Goal: Task Accomplishment & Management: Use online tool/utility

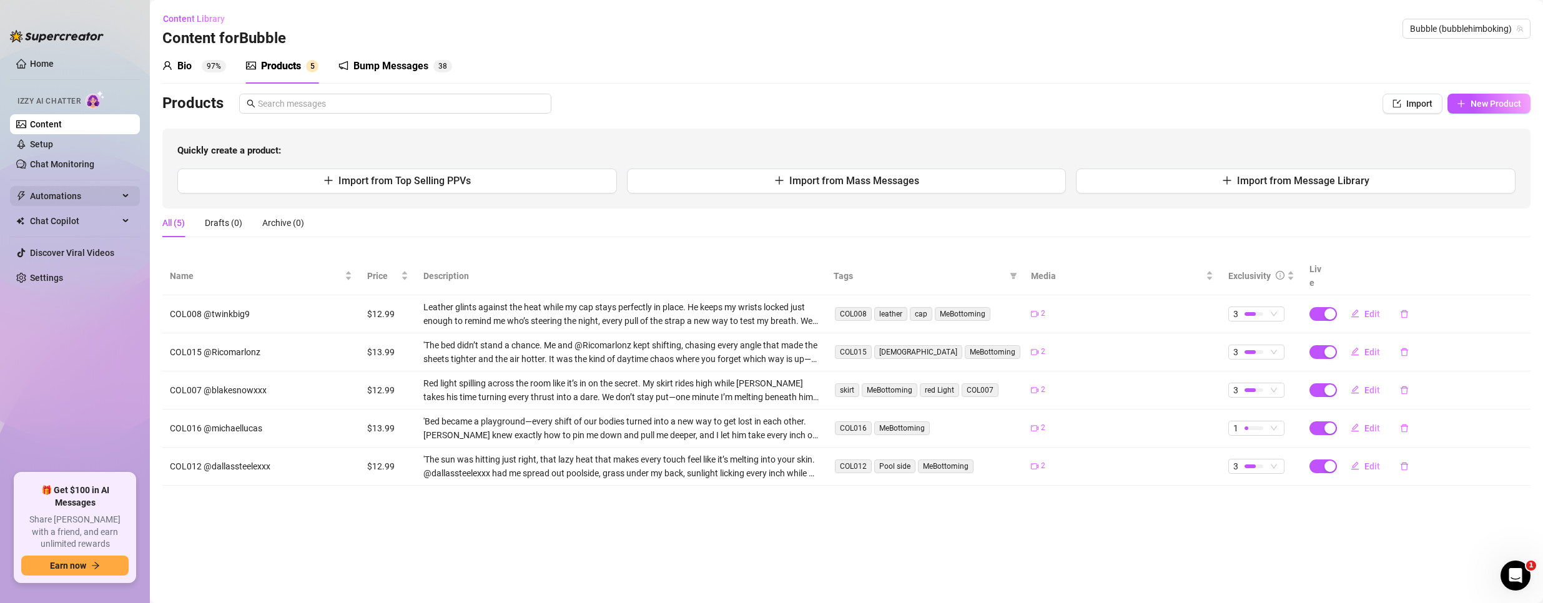
click at [70, 194] on span "Automations" at bounding box center [74, 196] width 89 height 20
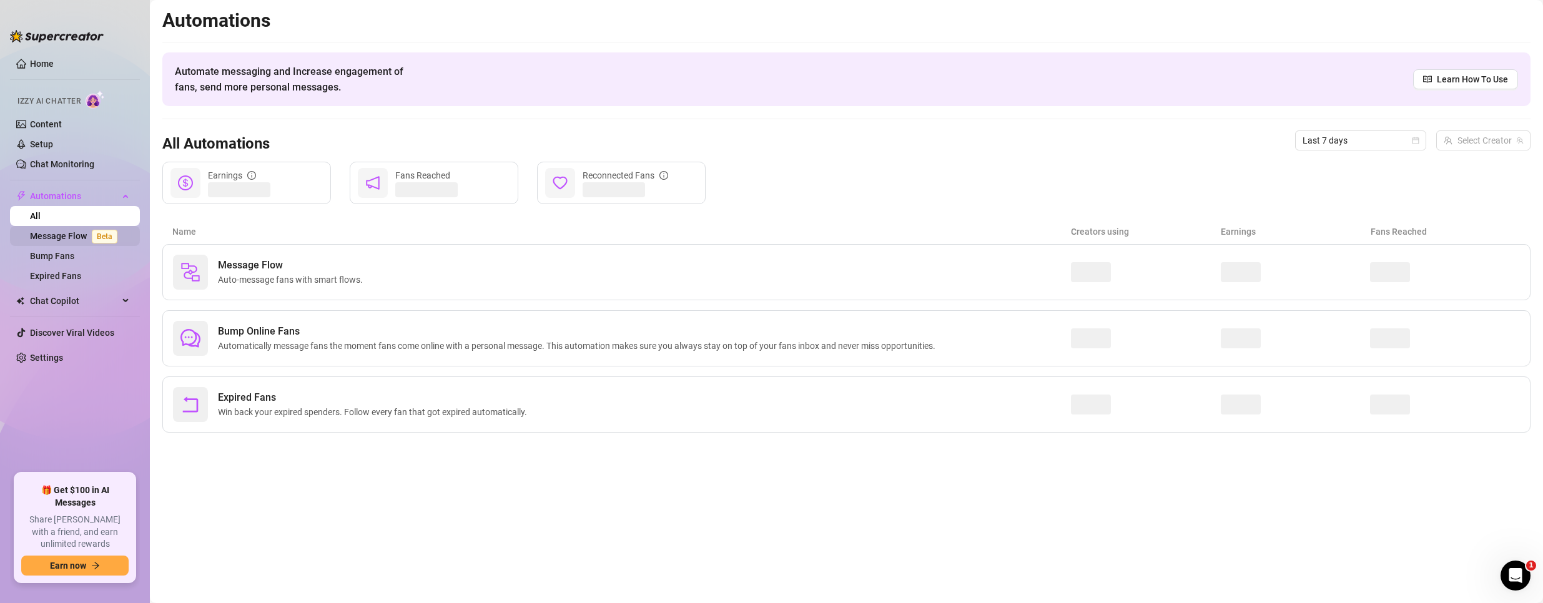
click at [61, 232] on link "Message Flow Beta" at bounding box center [76, 236] width 92 height 10
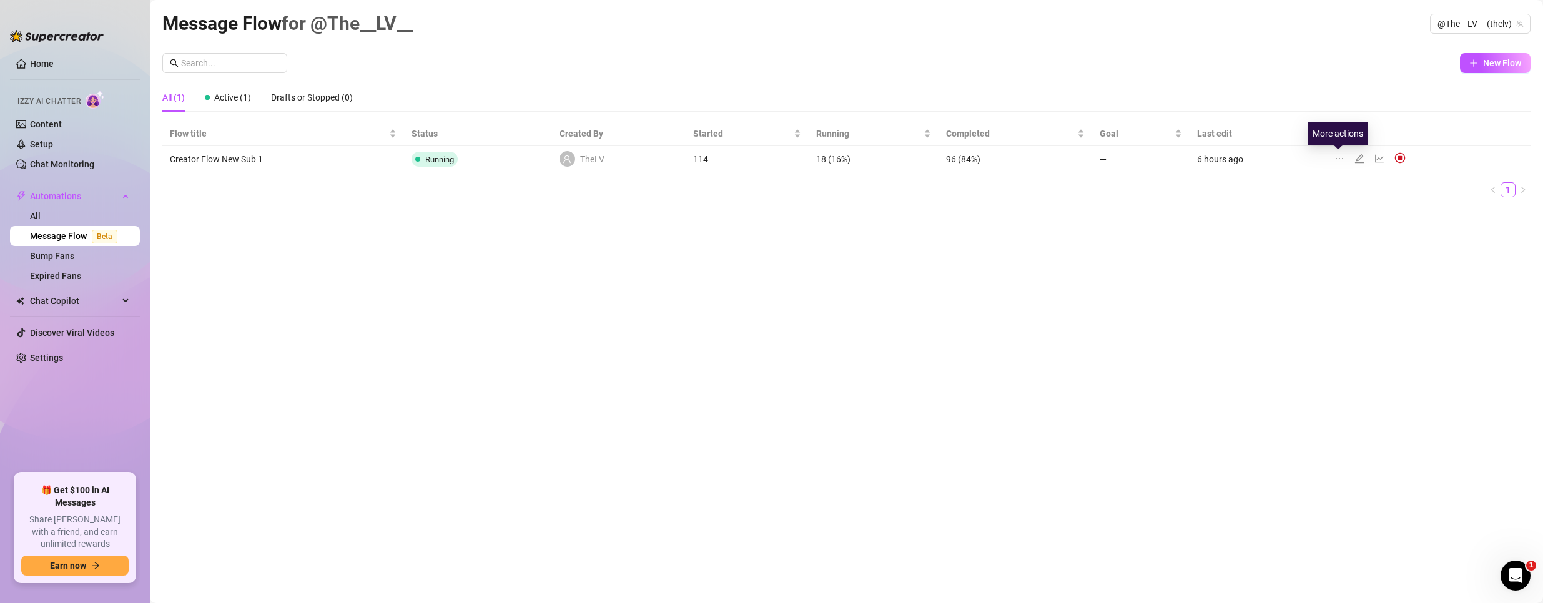
click at [1338, 157] on icon "ellipsis" at bounding box center [1340, 159] width 10 height 10
click at [1229, 212] on div "Message Flow for @The__LV__ @The__LV__ (thelv) New Flow All (1) Active (1) Draf…" at bounding box center [846, 287] width 1368 height 557
click at [1358, 159] on icon "edit" at bounding box center [1359, 158] width 9 height 9
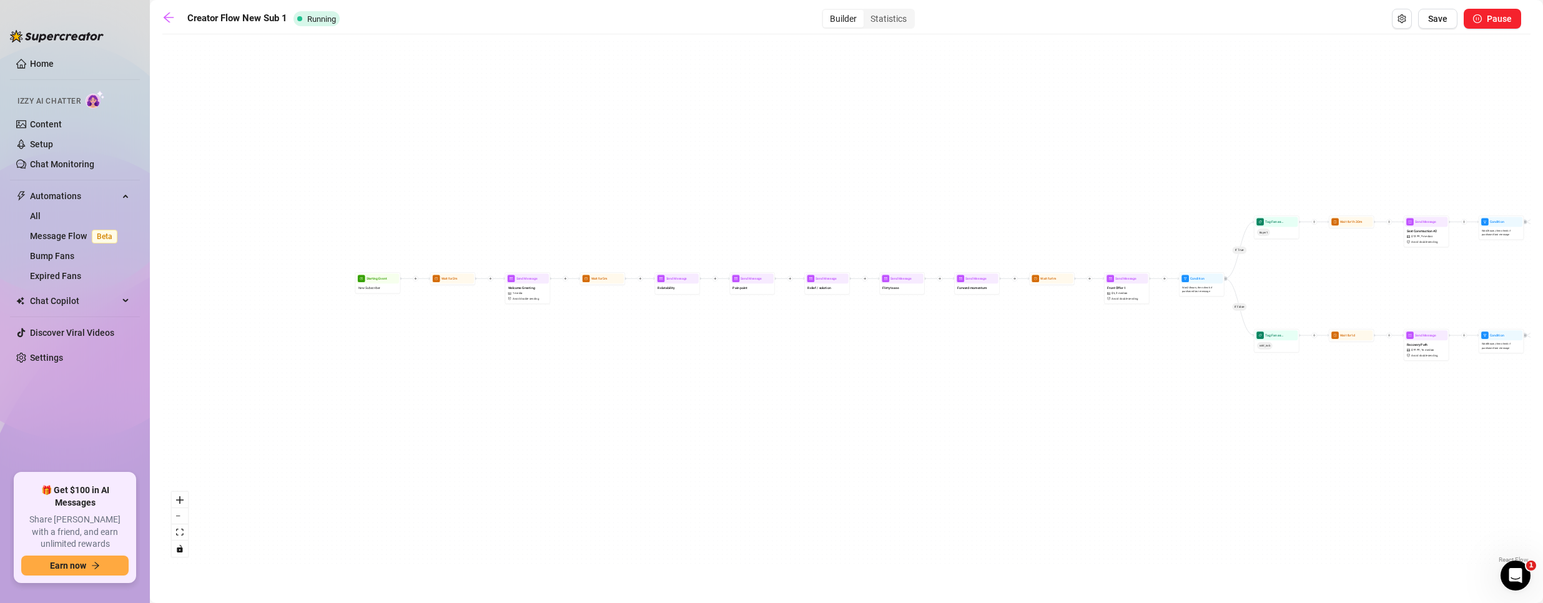
drag, startPoint x: 711, startPoint y: 410, endPoint x: 1006, endPoint y: 430, distance: 295.4
click at [1043, 460] on div "If True If False If True If False If True If False Wait for 1m Send Message For…" at bounding box center [846, 304] width 1368 height 526
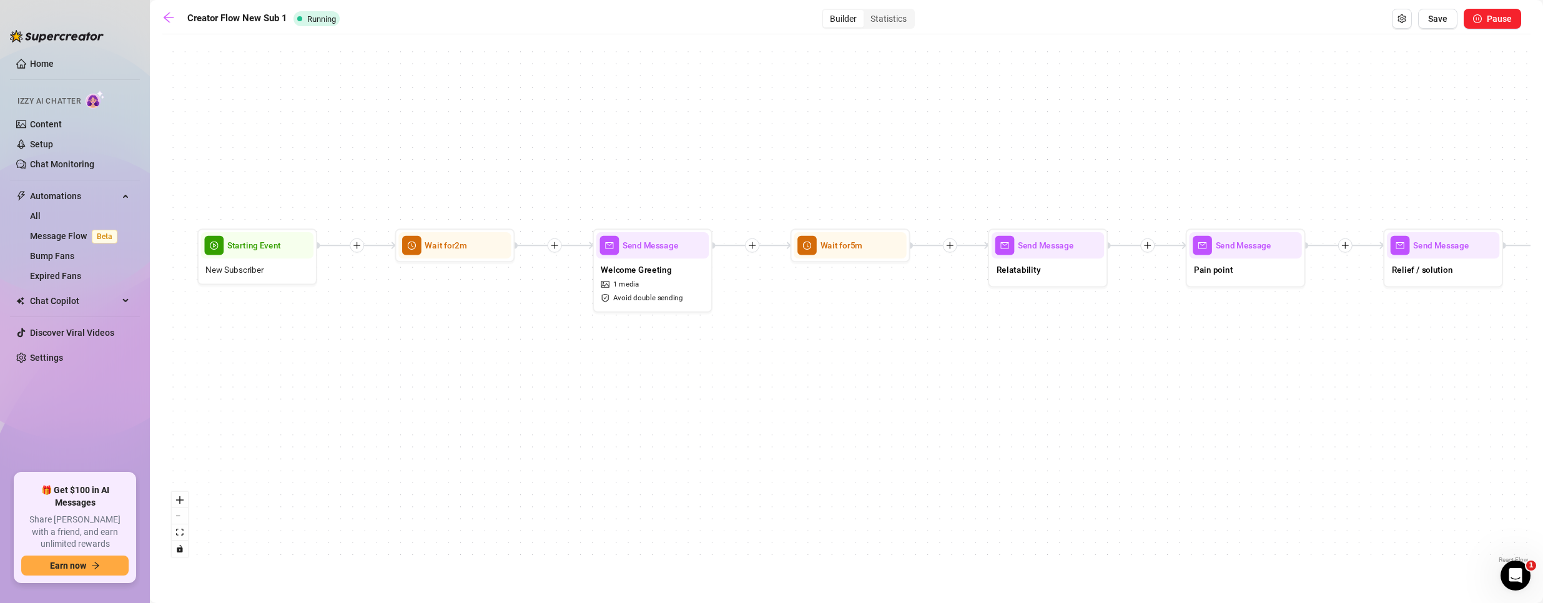
drag, startPoint x: 899, startPoint y: 432, endPoint x: 672, endPoint y: 428, distance: 226.8
click at [672, 428] on div "If True If False If True If False If True If False Wait for 1m Send Message For…" at bounding box center [846, 304] width 1368 height 526
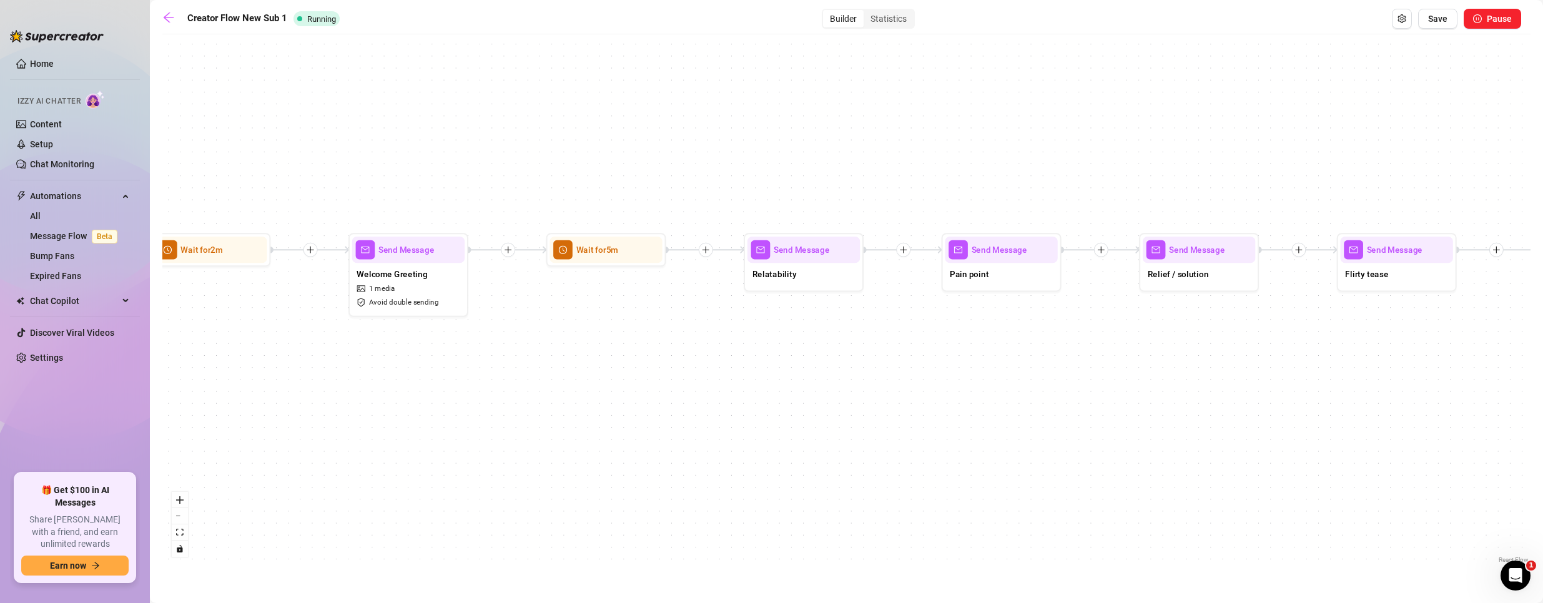
drag, startPoint x: 927, startPoint y: 364, endPoint x: 700, endPoint y: 365, distance: 226.7
click at [700, 365] on div "If True If False If True If False If True If False Wait for 1m Send Message For…" at bounding box center [846, 304] width 1368 height 526
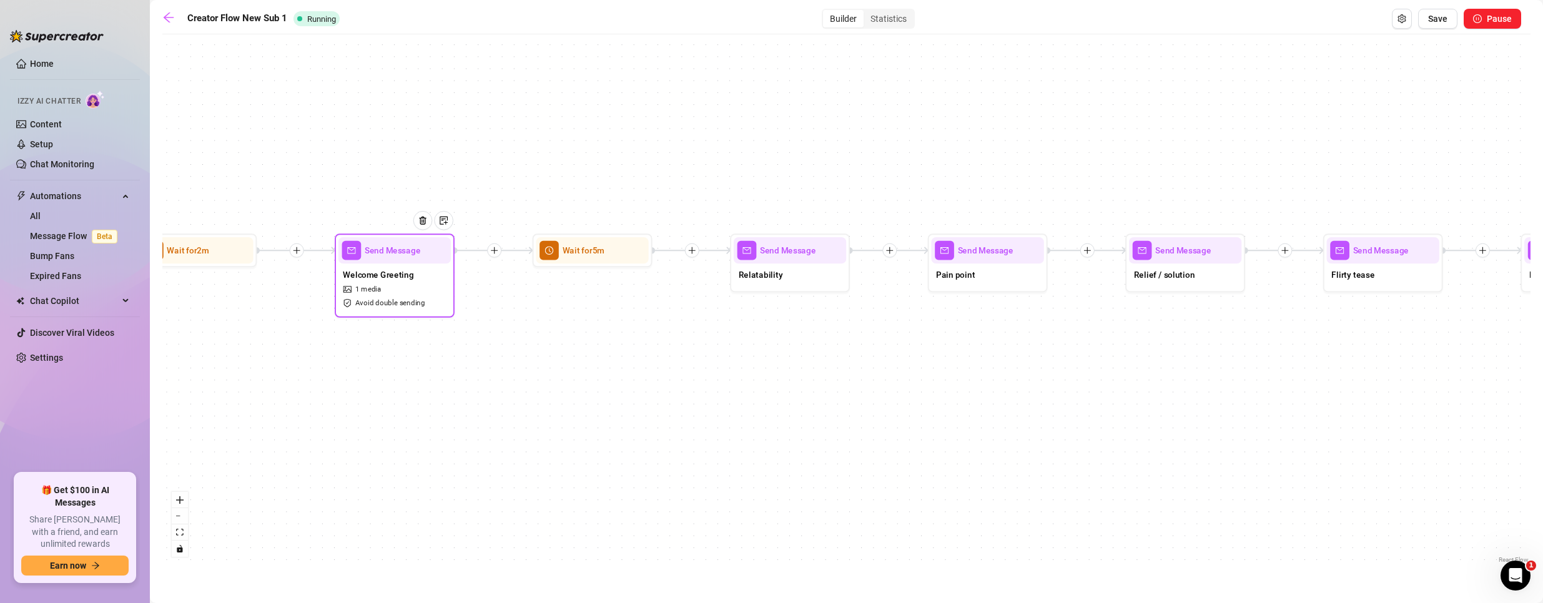
click at [365, 294] on span "1 media" at bounding box center [368, 289] width 26 height 11
type textarea "Hey {name}! 👋 I love that you are here. I figured I would send you a free welco…"
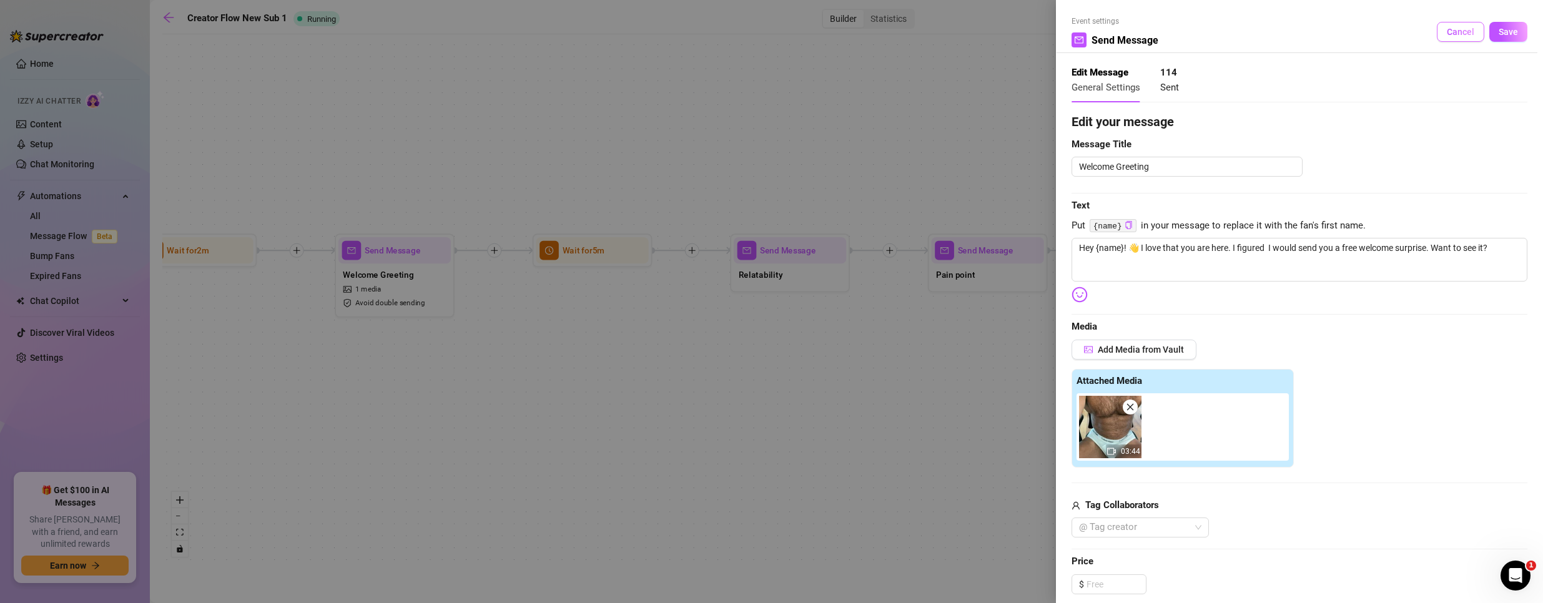
click at [1444, 38] on button "Cancel" at bounding box center [1460, 32] width 47 height 20
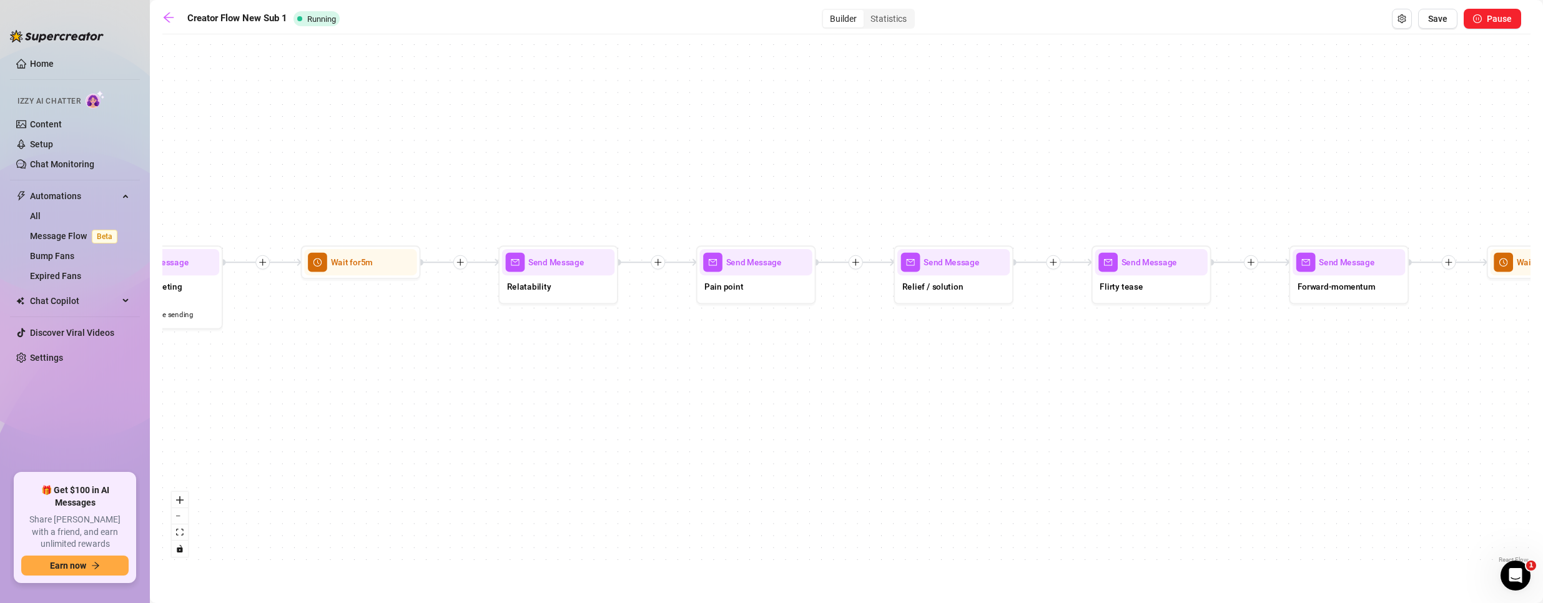
drag, startPoint x: 723, startPoint y: 380, endPoint x: 538, endPoint y: 384, distance: 184.9
click at [538, 385] on div "If True If False If True If False If True If False Wait for 1m Send Message For…" at bounding box center [846, 304] width 1368 height 526
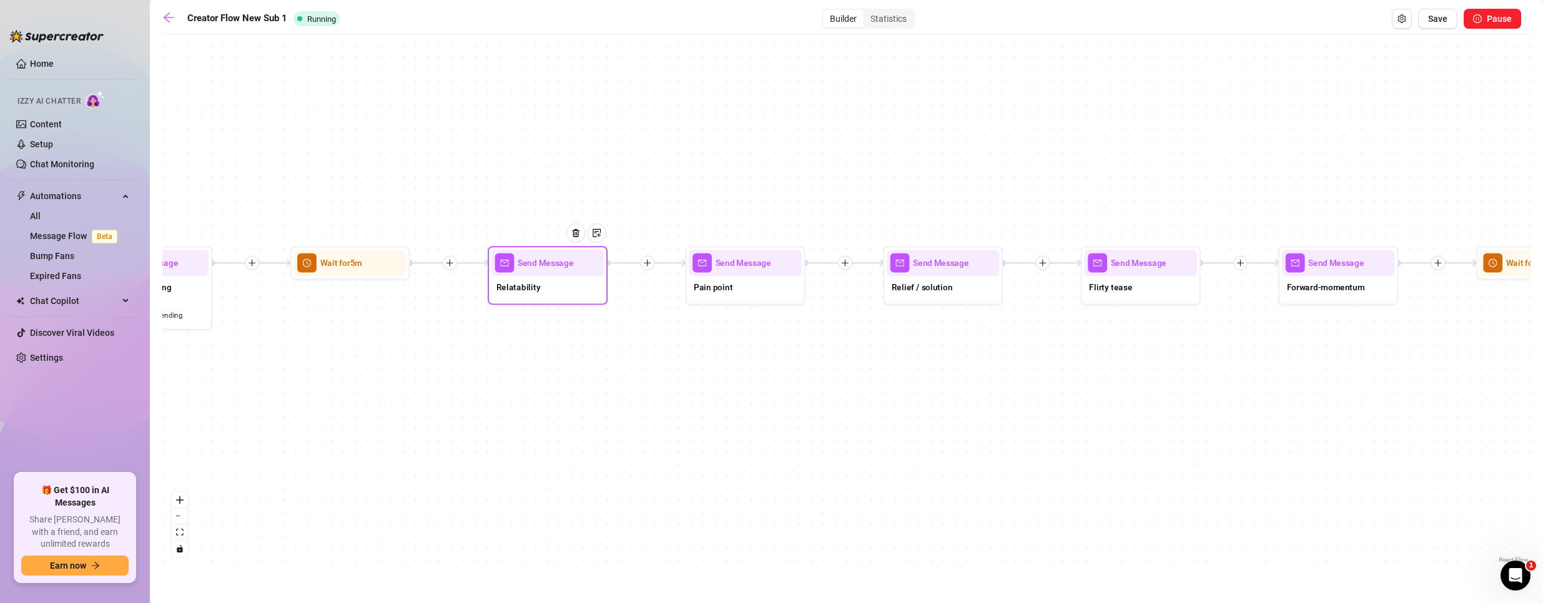
click at [541, 294] on div "Relatability" at bounding box center [548, 288] width 112 height 25
type textarea "I hear this all the time from guys on here…"
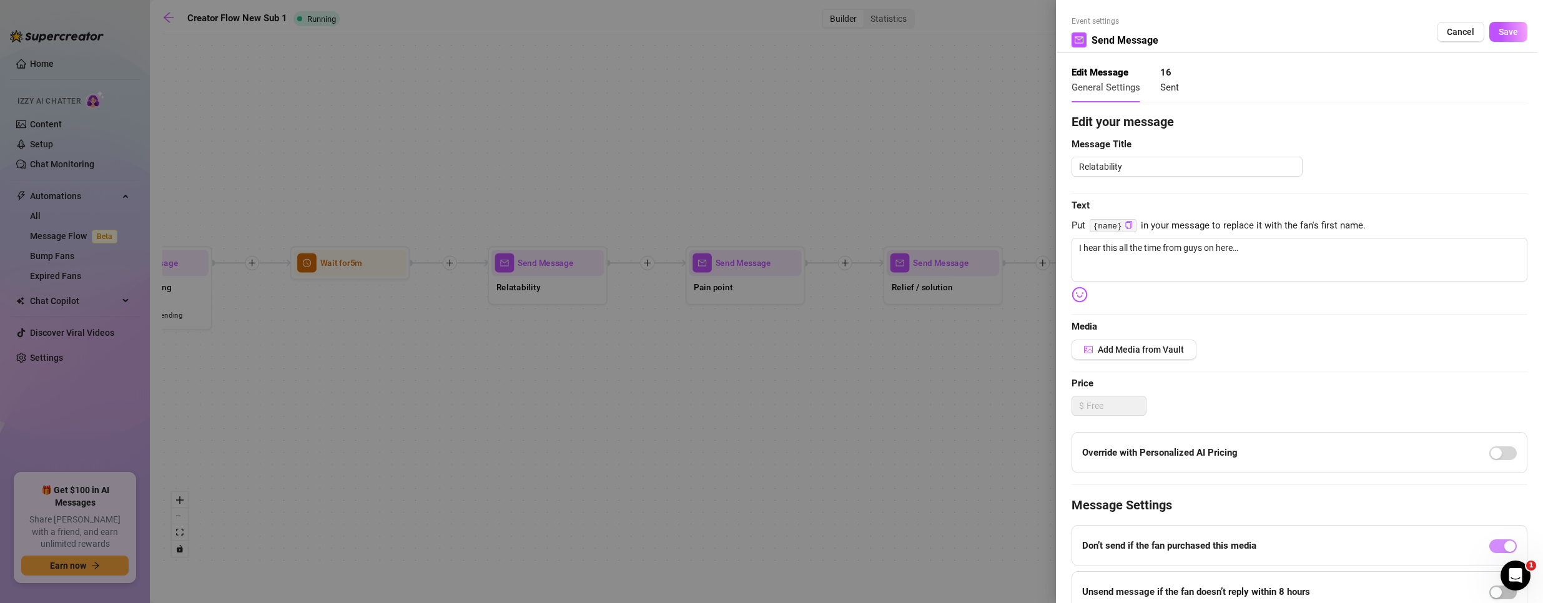
drag, startPoint x: 507, startPoint y: 325, endPoint x: 638, endPoint y: 334, distance: 131.5
click at [638, 334] on div at bounding box center [771, 301] width 1543 height 603
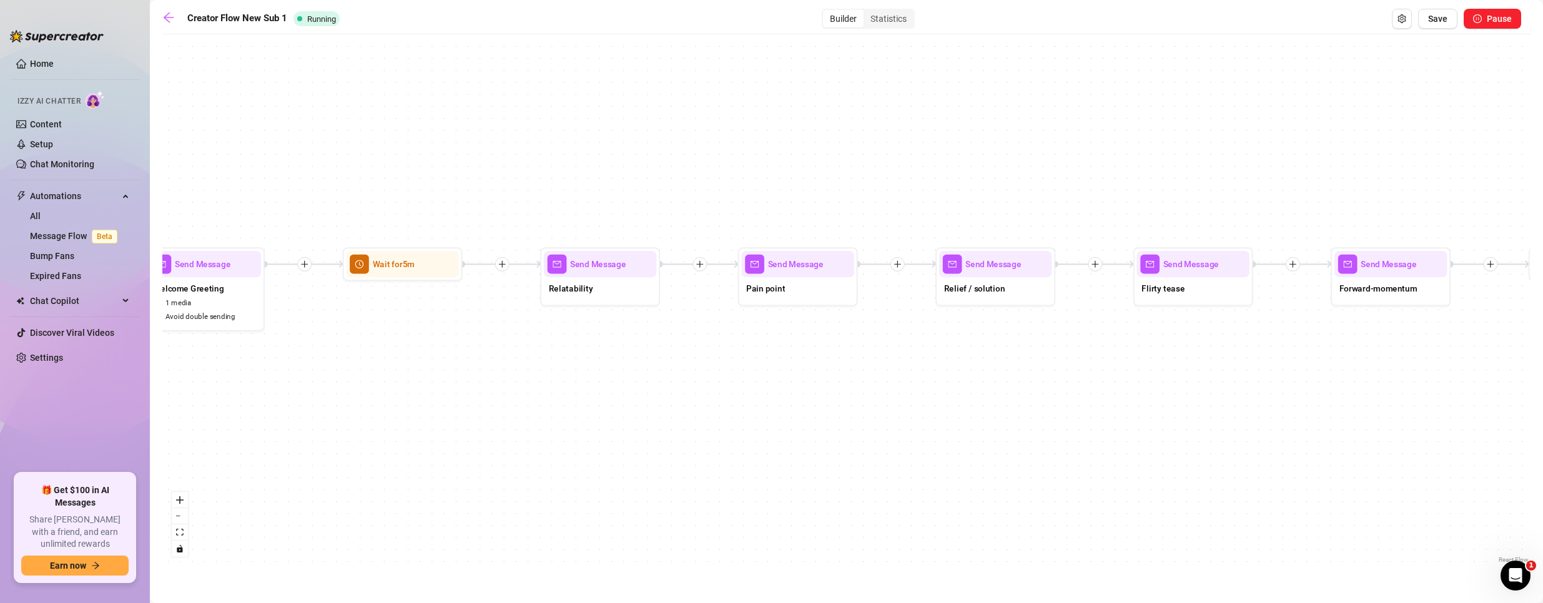
drag, startPoint x: 480, startPoint y: 352, endPoint x: 516, endPoint y: 351, distance: 36.2
click at [516, 351] on div "If True If False If True If False If True If False Wait for 1m Send Message For…" at bounding box center [846, 304] width 1368 height 526
click at [784, 290] on div "Pain point" at bounding box center [790, 290] width 112 height 25
type textarea "they’re sick of scrolling through the same boring OF pages with no personality"
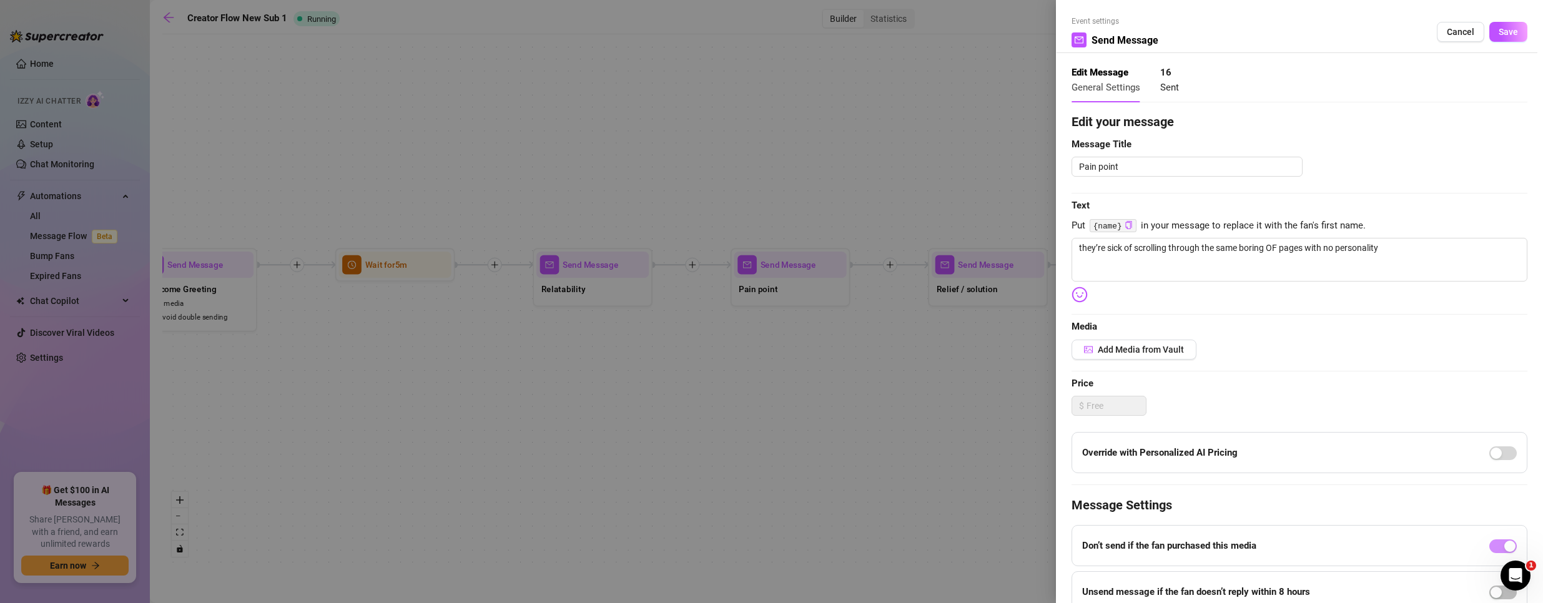
click at [798, 325] on div at bounding box center [771, 301] width 1543 height 603
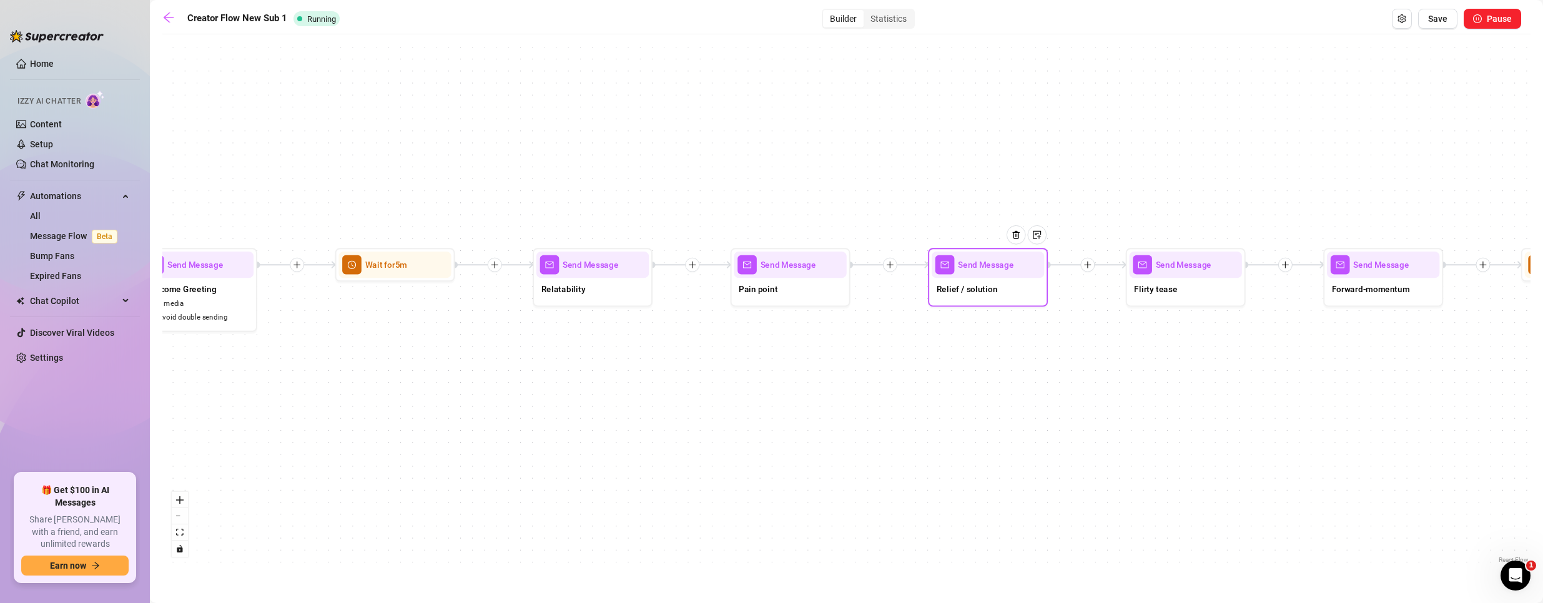
click at [969, 304] on div "Send Message Relief / solution" at bounding box center [988, 277] width 120 height 59
type textarea "Worry not! Lucky you!"
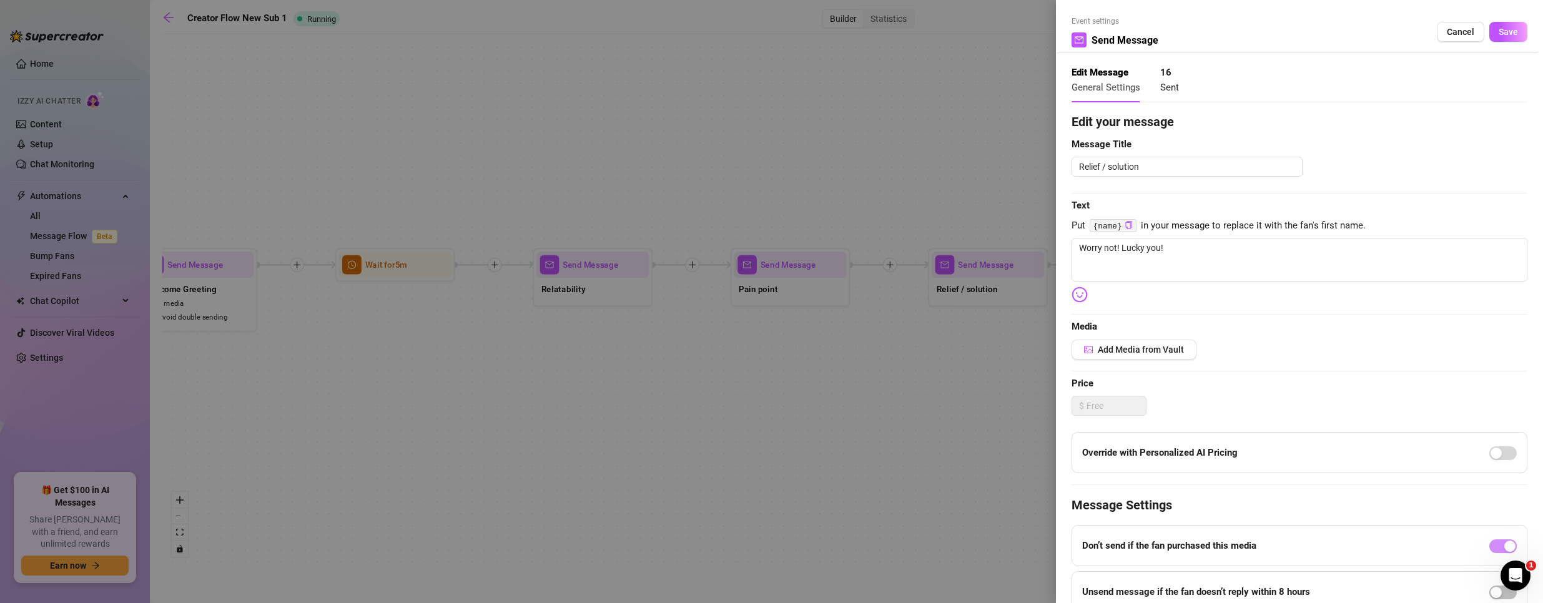
click at [966, 328] on div at bounding box center [771, 301] width 1543 height 603
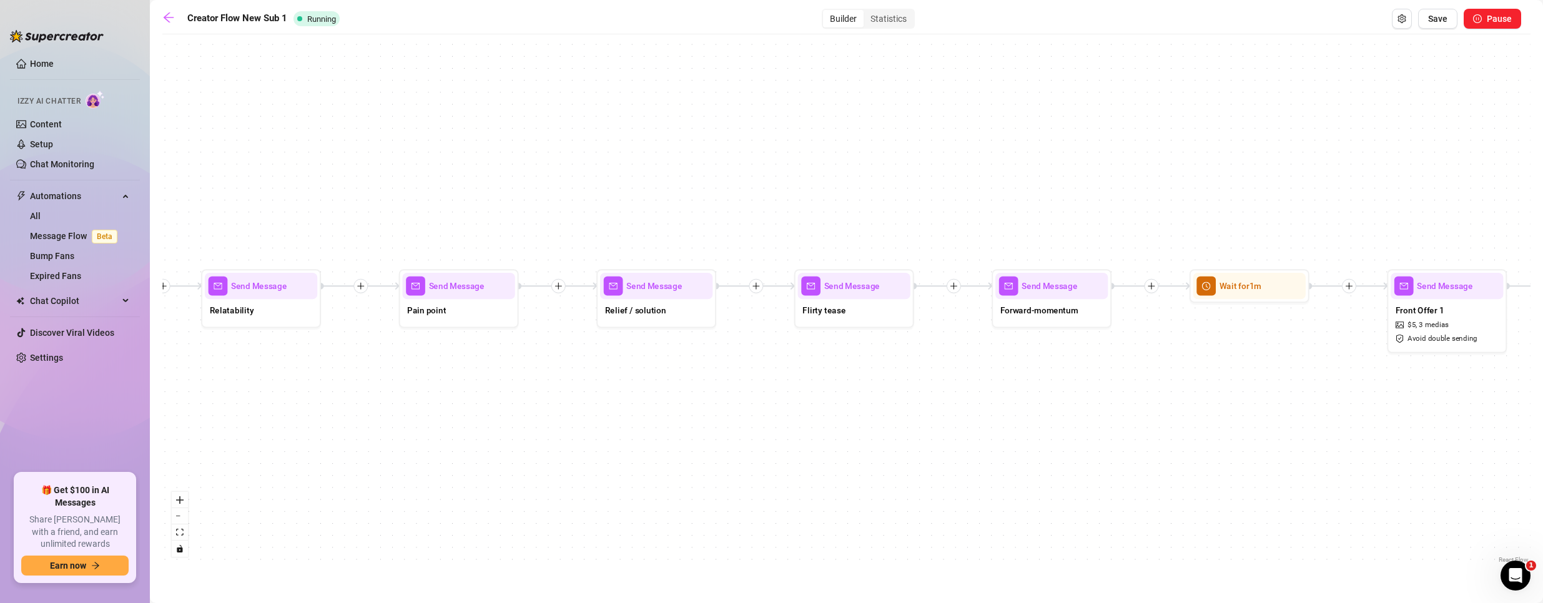
drag, startPoint x: 1039, startPoint y: 339, endPoint x: 693, endPoint y: 359, distance: 346.6
click at [666, 370] on div "If True If False If True If False If True If False Wait for 1m Send Message For…" at bounding box center [846, 304] width 1368 height 526
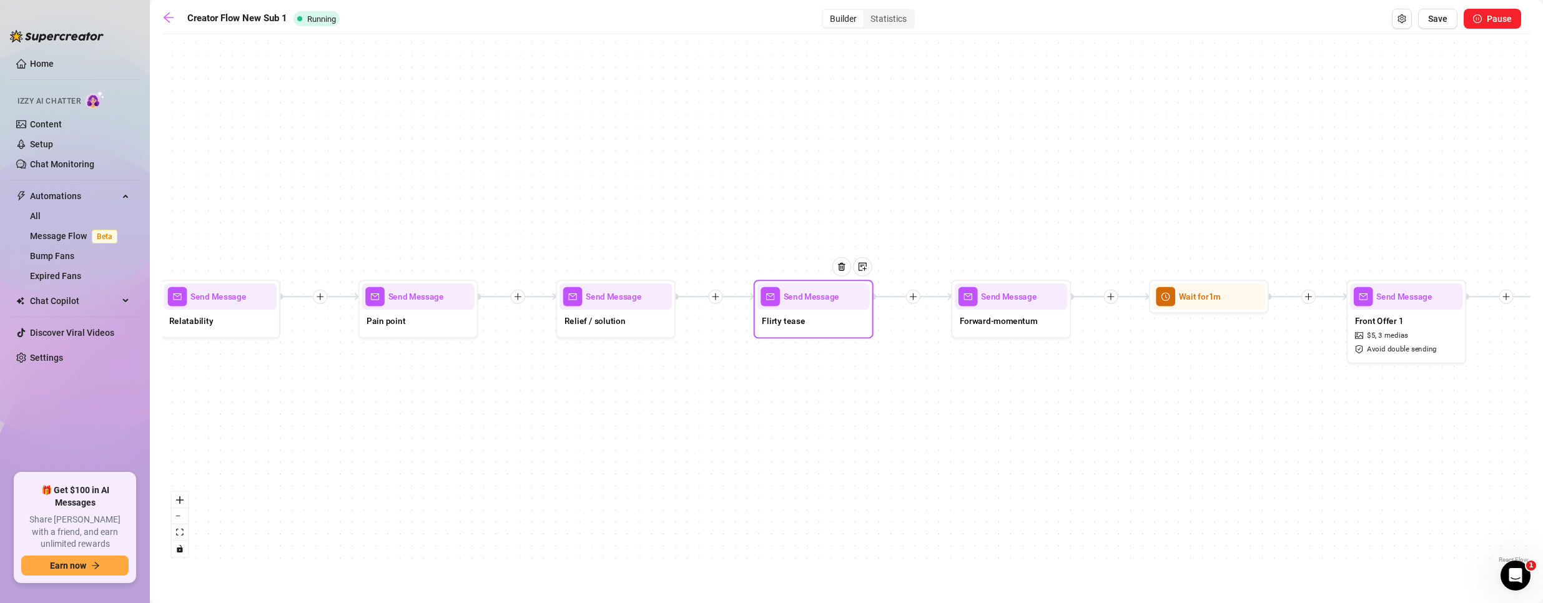
click at [837, 324] on div "Flirty tease" at bounding box center [814, 322] width 112 height 25
type textarea "I’ve got way too much energy (and way too little clothing) for things to ever g…"
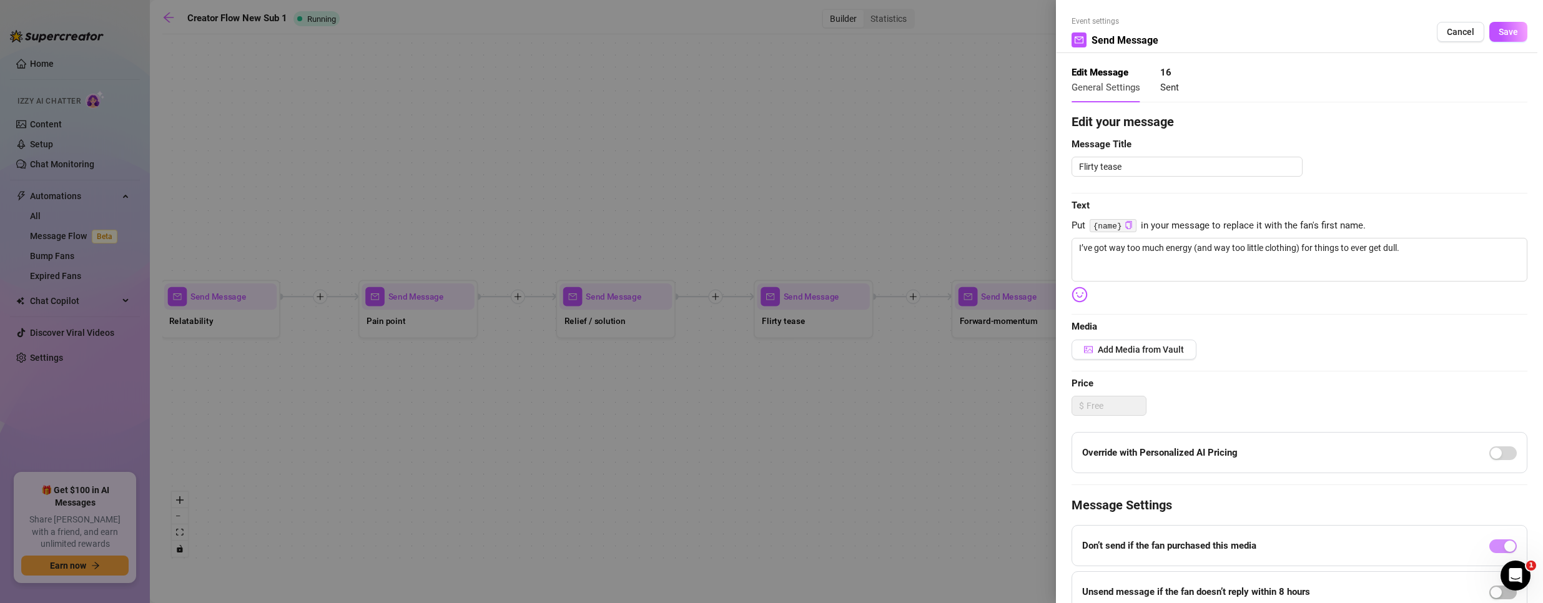
click at [938, 364] on div at bounding box center [771, 301] width 1543 height 603
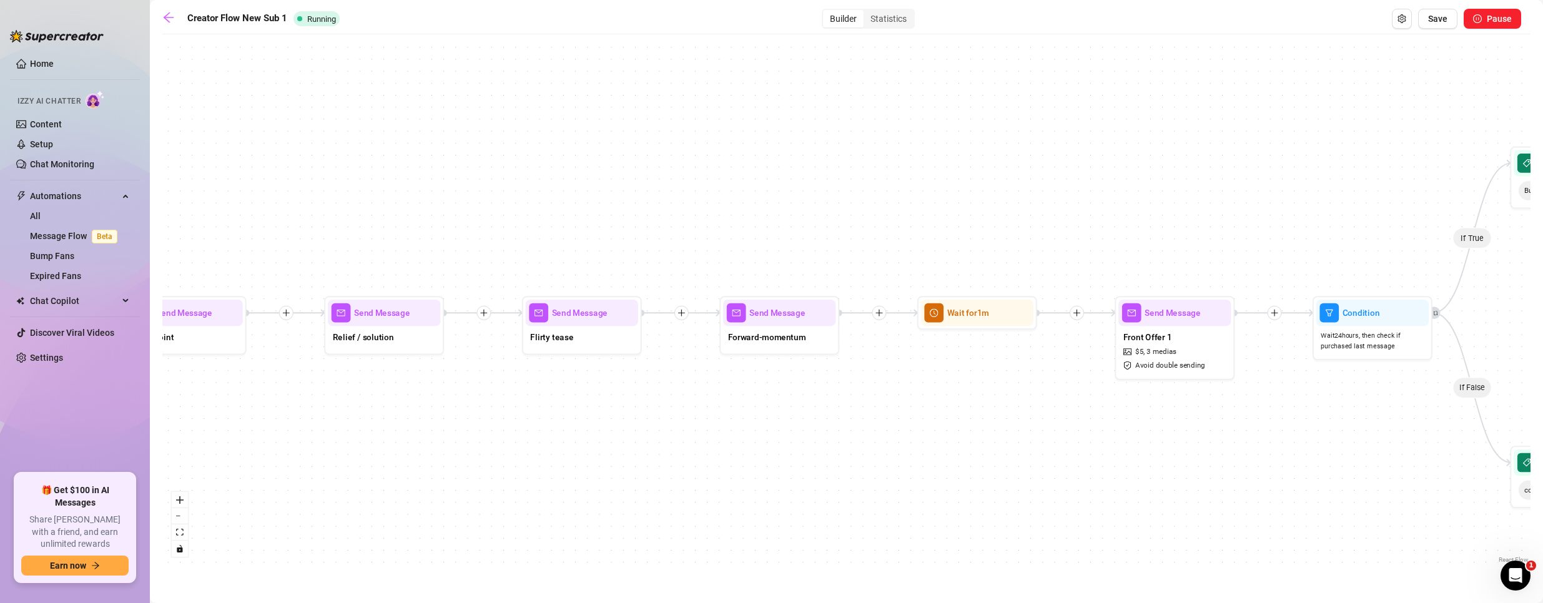
drag, startPoint x: 1034, startPoint y: 356, endPoint x: 802, endPoint y: 372, distance: 232.3
click at [802, 372] on div "If True If False If True If False If True If False Wait for 1m Send Message For…" at bounding box center [846, 304] width 1368 height 526
click at [798, 345] on div "Forward-momentum" at bounding box center [779, 338] width 112 height 25
type textarea "So kick back, explore a little… I’ll make it worth your time 😉😉"
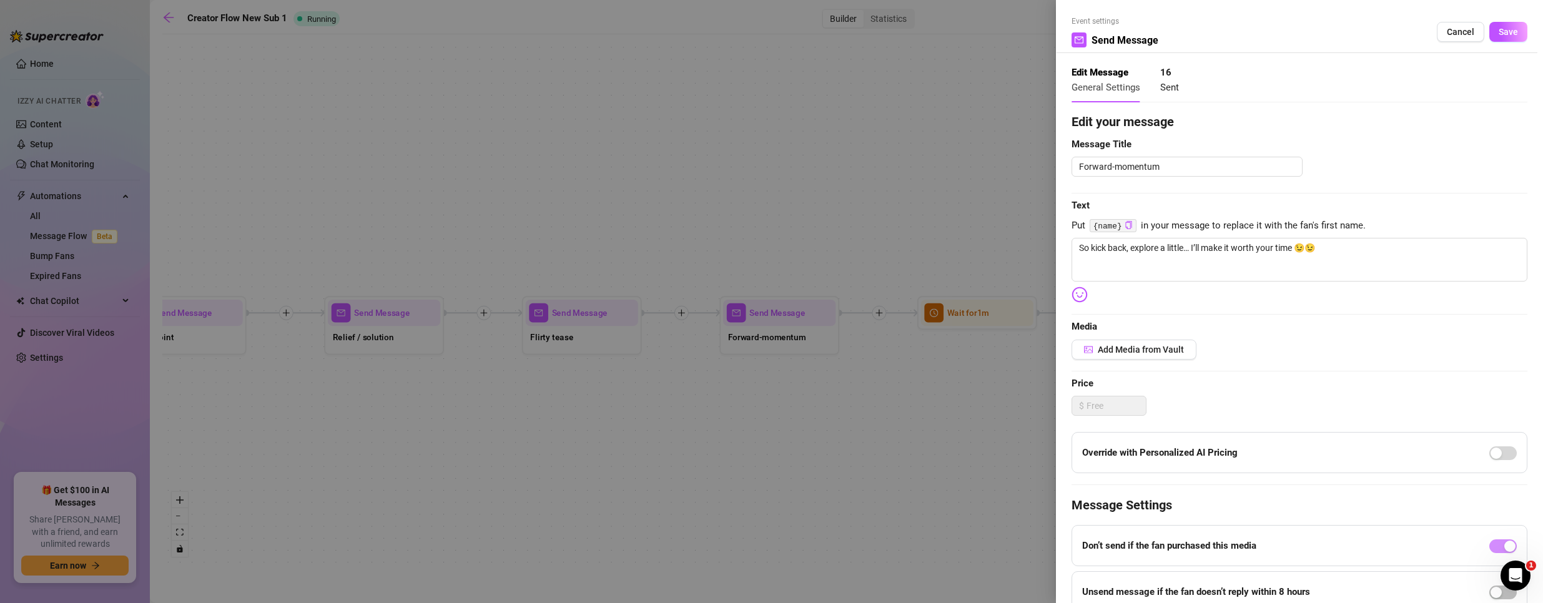
click at [883, 371] on div at bounding box center [771, 301] width 1543 height 603
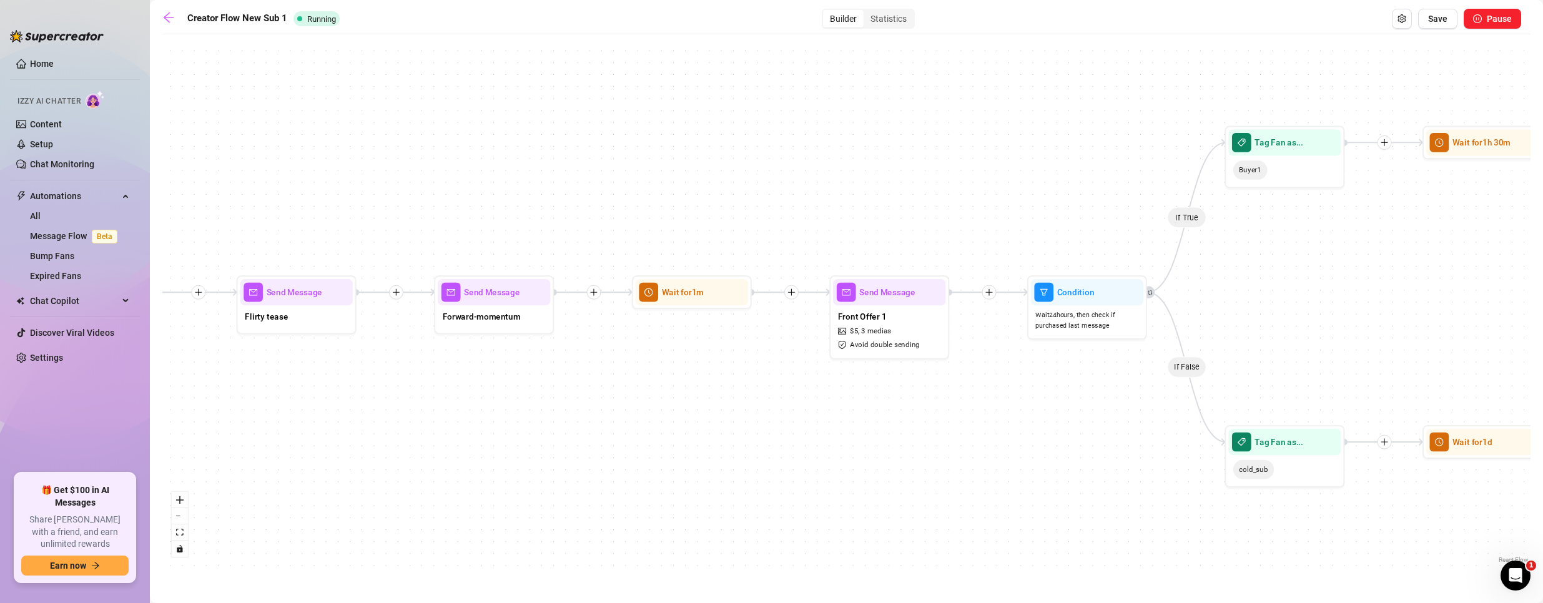
drag, startPoint x: 1047, startPoint y: 372, endPoint x: 690, endPoint y: 349, distance: 358.1
click at [690, 349] on div "If True If False If True If False If True If False Wait for 1m Send Message For…" at bounding box center [846, 304] width 1368 height 526
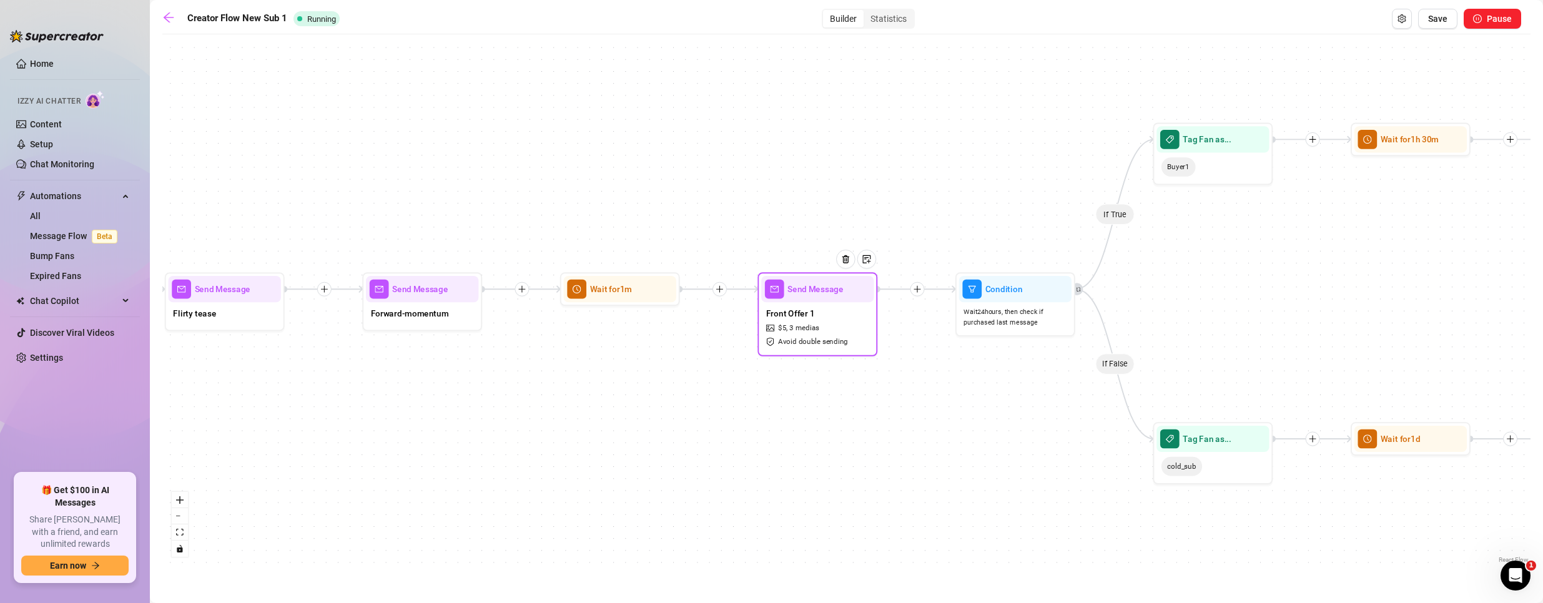
click at [834, 335] on div "Front Offer 1 $ 5 , 3 medias Avoid double sending" at bounding box center [817, 327] width 112 height 50
type textarea "Since you’re new, I’ll let you in on something most don’t see until later 😈. Bu…"
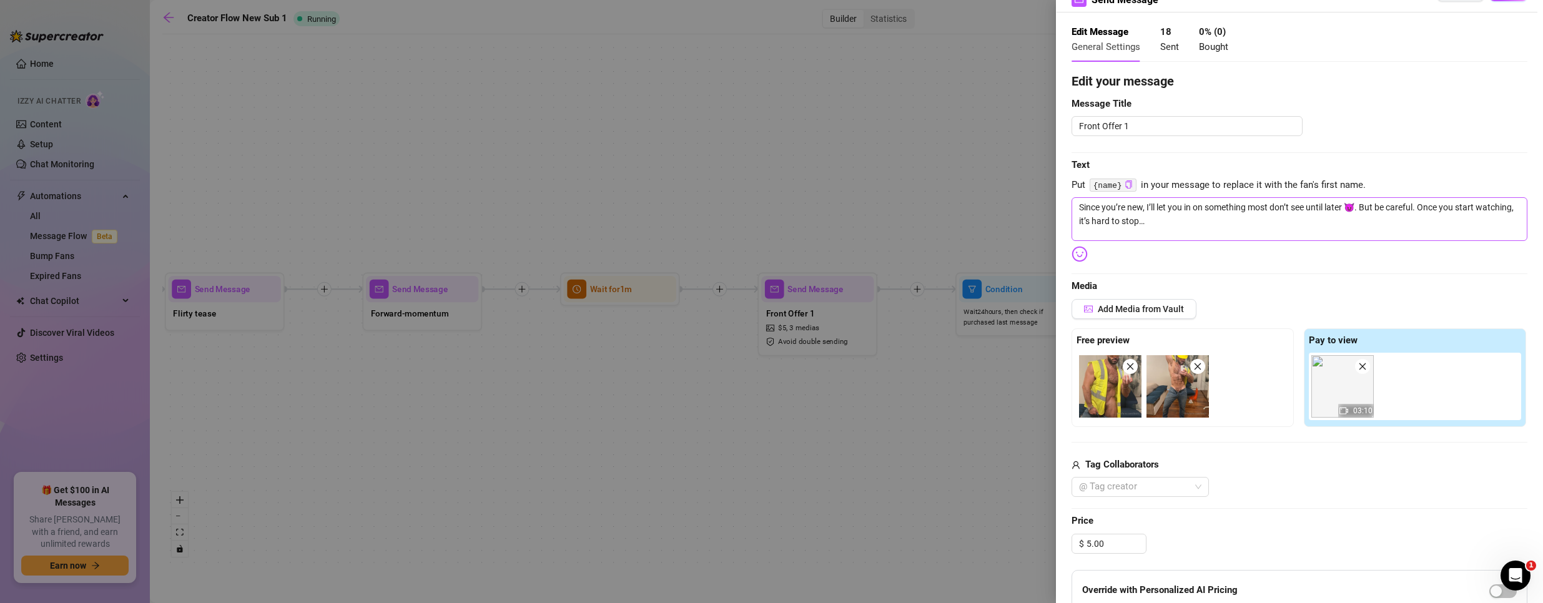
scroll to position [62, 0]
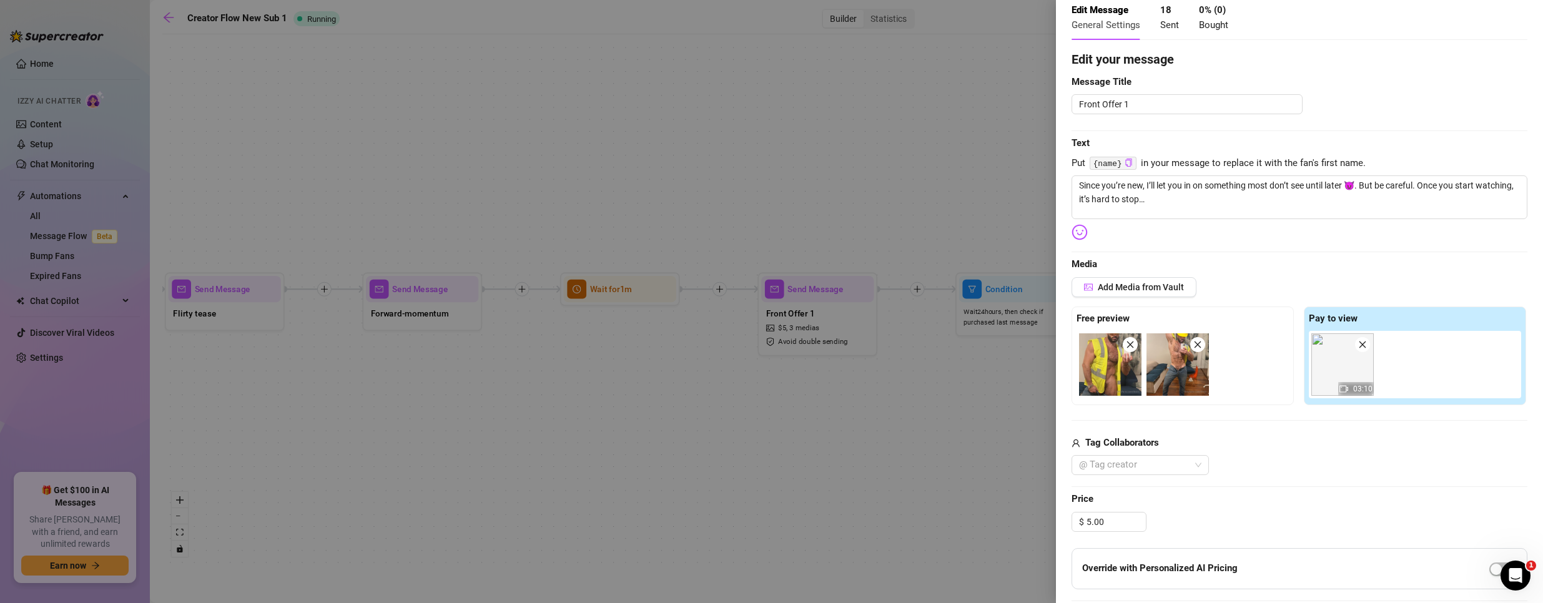
click at [929, 359] on div at bounding box center [771, 301] width 1543 height 603
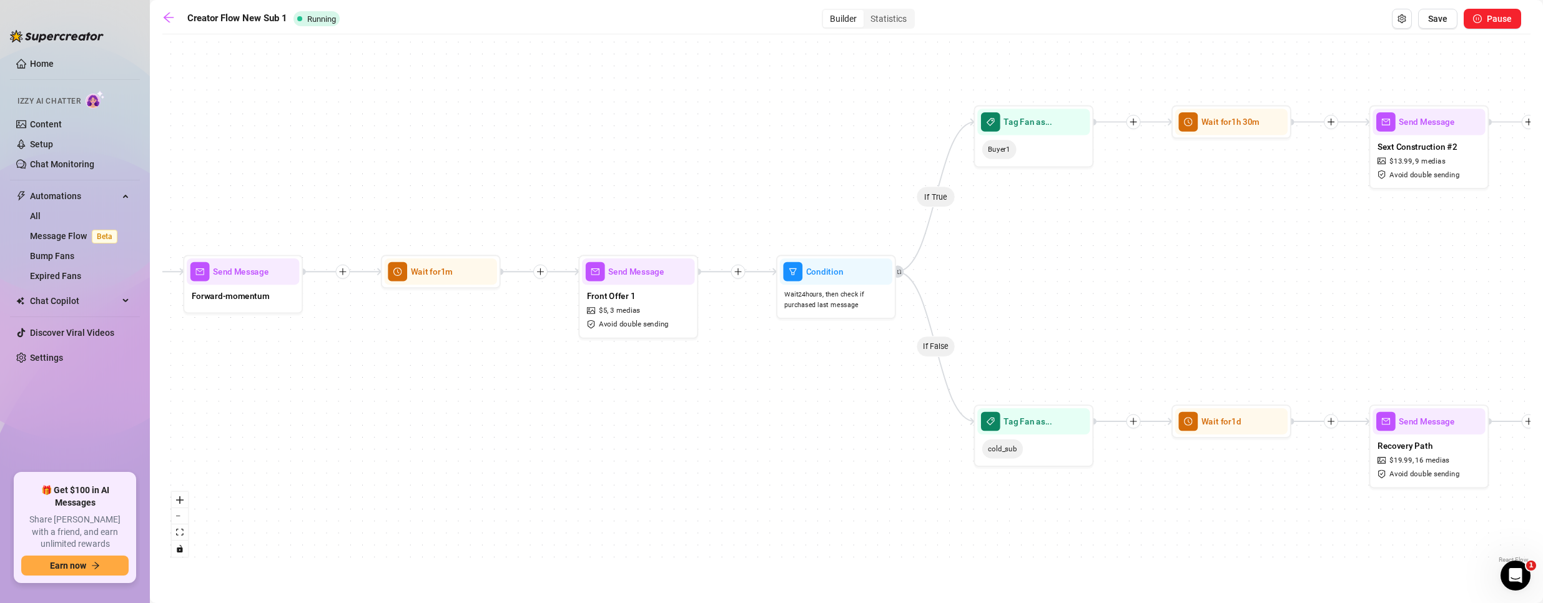
drag, startPoint x: 1045, startPoint y: 390, endPoint x: 791, endPoint y: 370, distance: 255.0
click at [791, 370] on div "If True If False If True If False If True If False Wait for 1m Send Message For…" at bounding box center [846, 304] width 1368 height 526
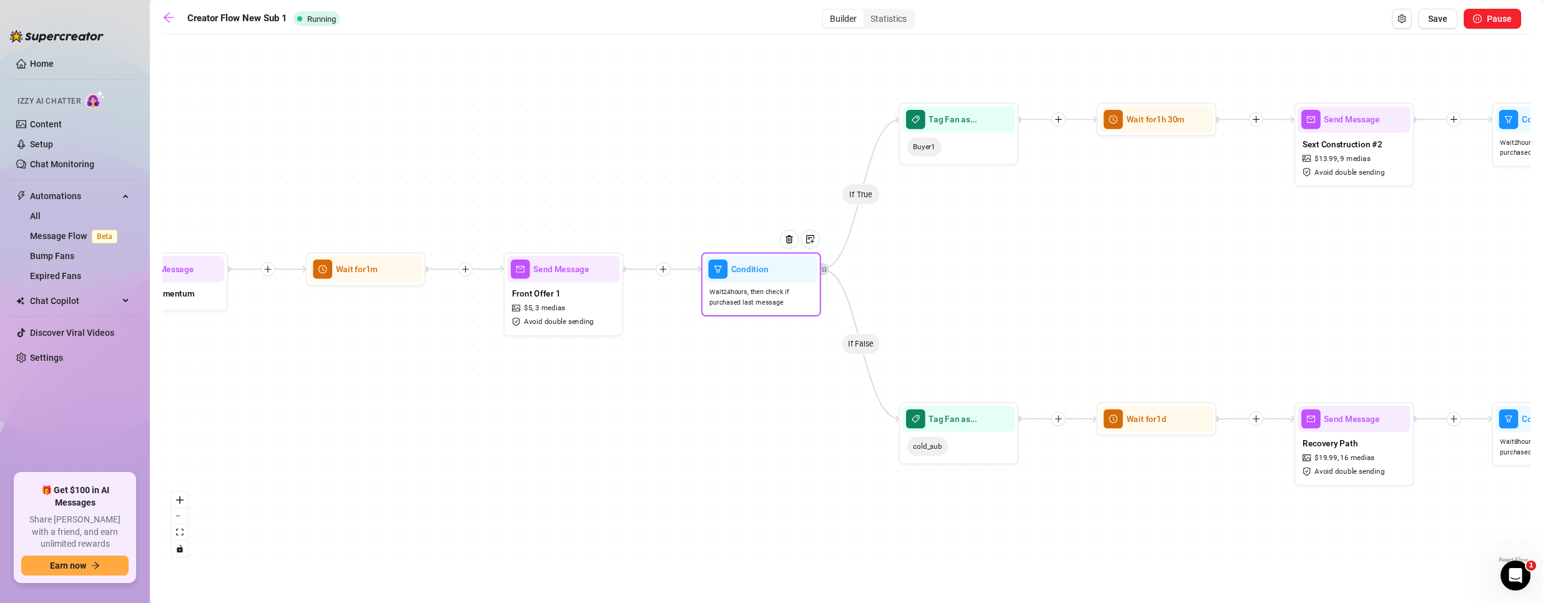
click at [783, 300] on span "Wait 24 hours, then check if purchased last message" at bounding box center [761, 297] width 103 height 21
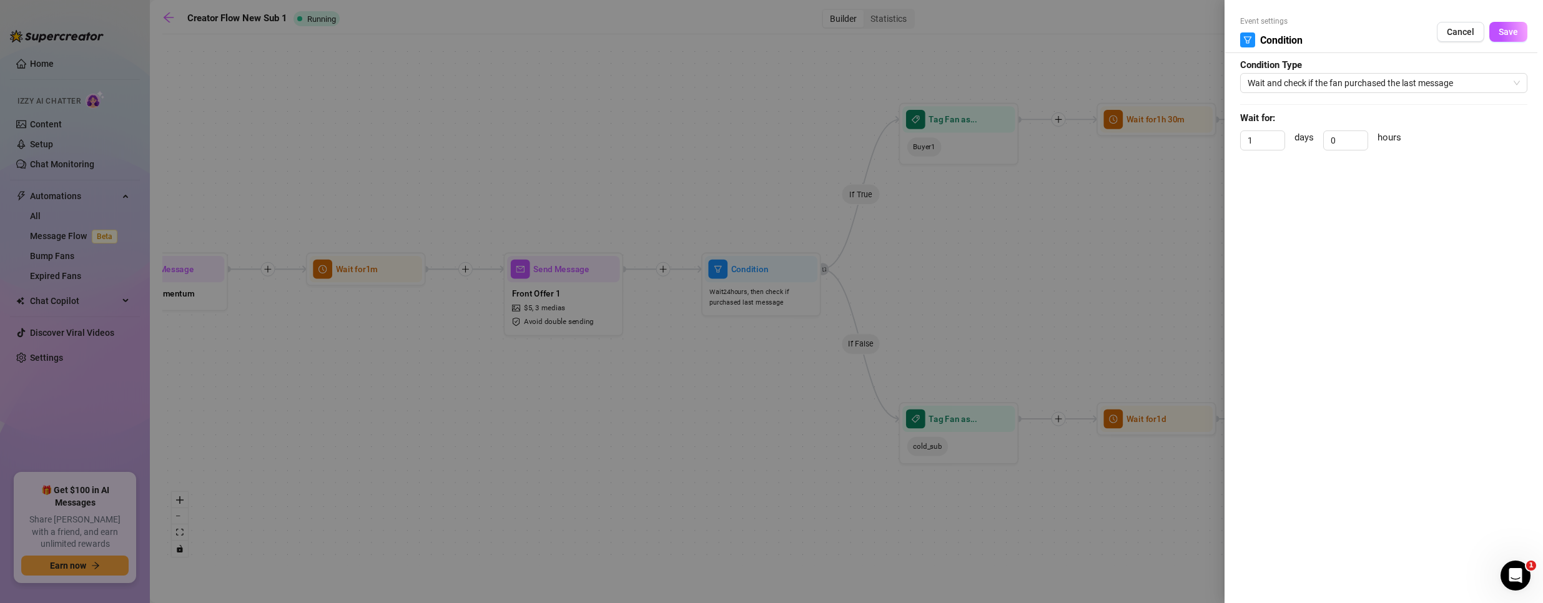
click at [796, 366] on div at bounding box center [771, 301] width 1543 height 603
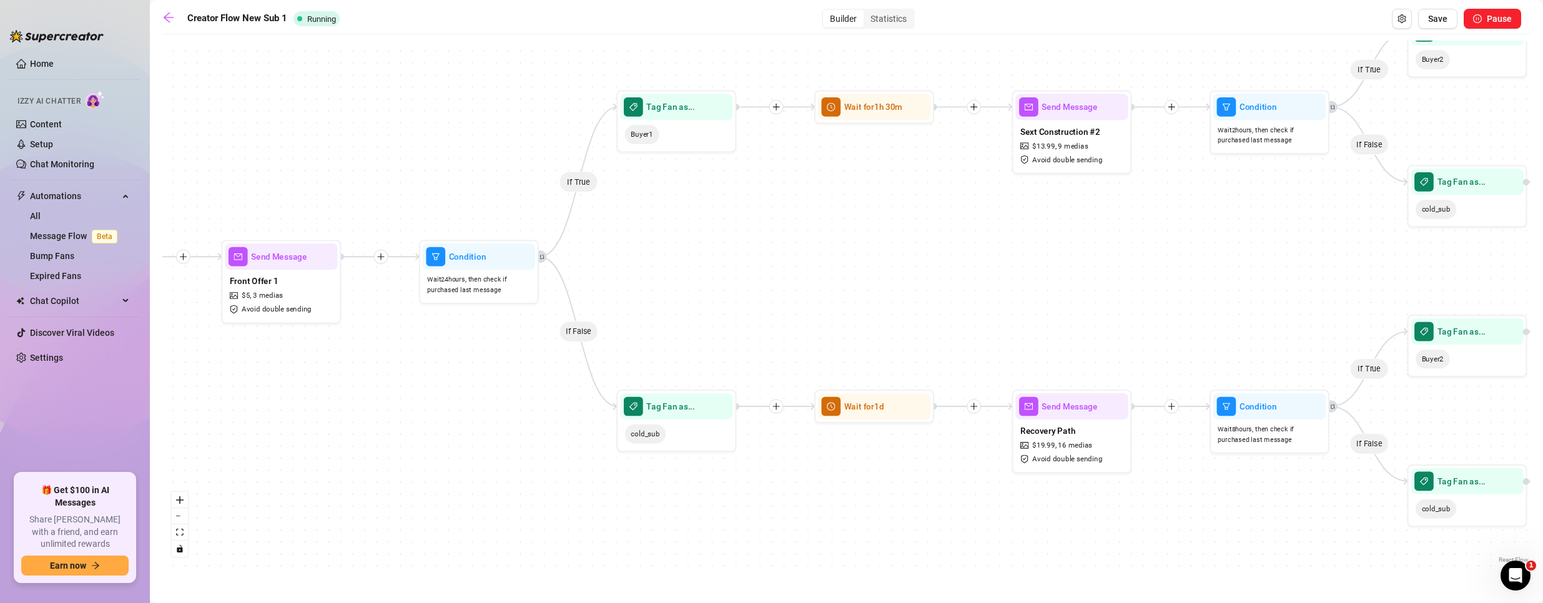
drag, startPoint x: 1021, startPoint y: 270, endPoint x: 739, endPoint y: 258, distance: 282.6
click at [739, 258] on div "If True If False If True If False If True If False Wait for 1m Send Message For…" at bounding box center [846, 304] width 1368 height 526
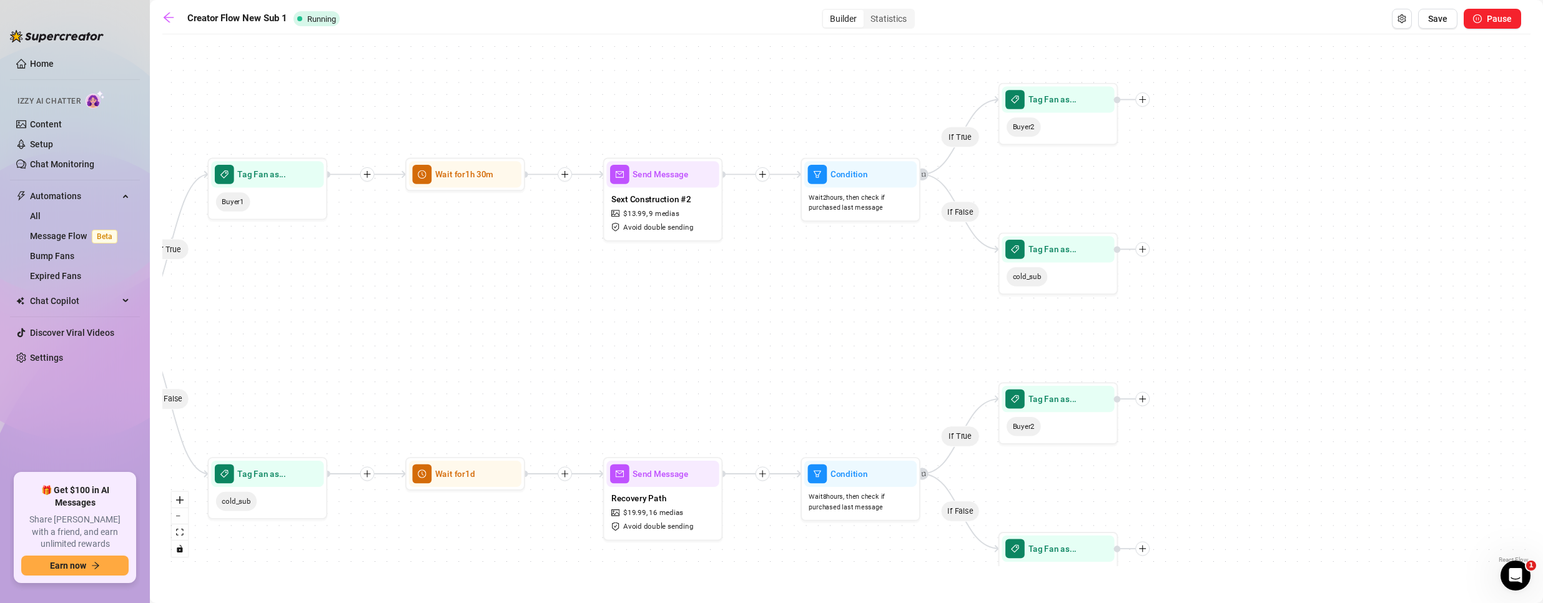
drag, startPoint x: 1120, startPoint y: 299, endPoint x: 746, endPoint y: 352, distance: 377.8
click at [711, 365] on div "If True If False If True If False If True If False Wait for 1m Send Message For…" at bounding box center [846, 304] width 1368 height 526
click at [1062, 133] on div "Buyer2" at bounding box center [1058, 126] width 112 height 29
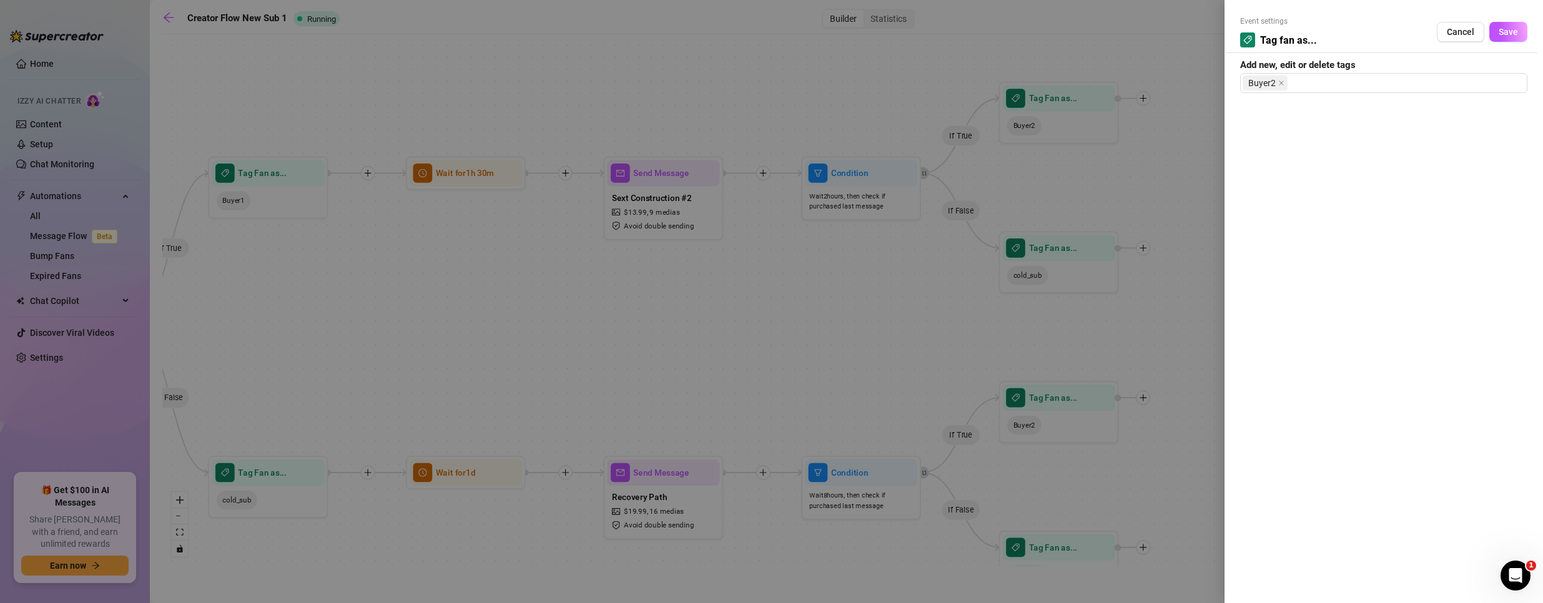
click at [835, 304] on div at bounding box center [771, 301] width 1543 height 603
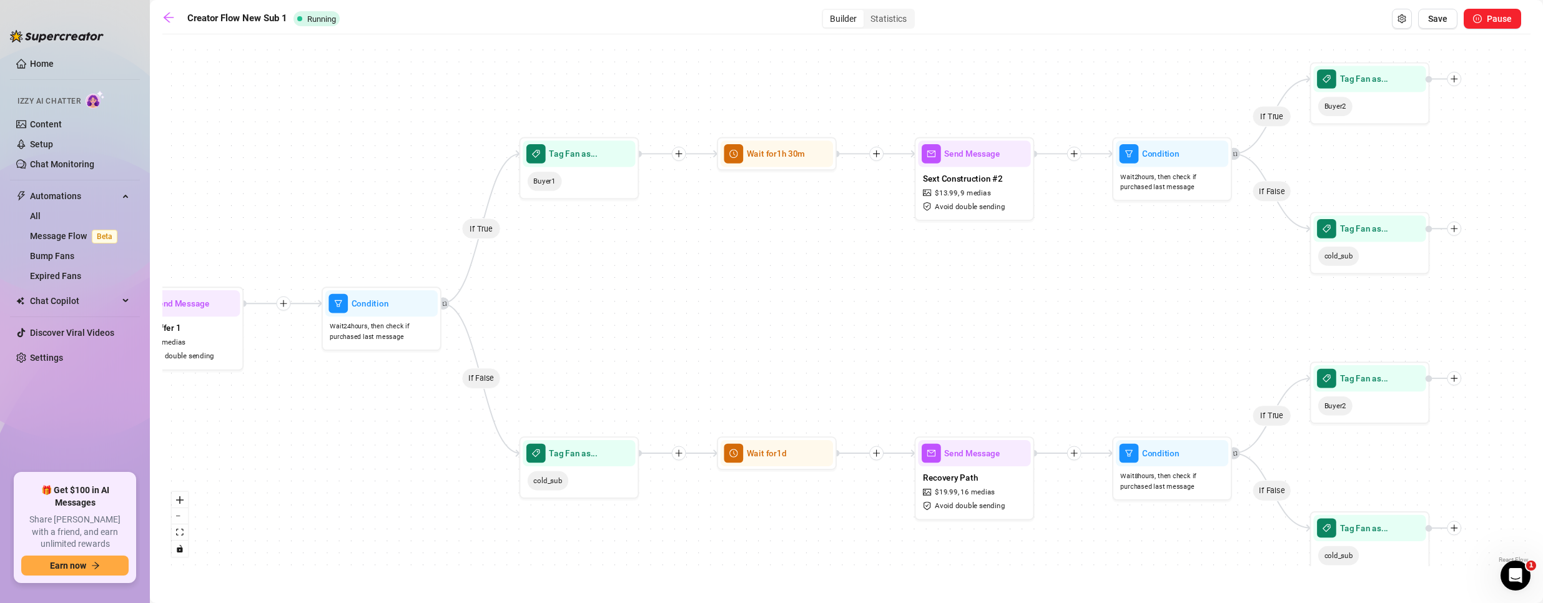
drag, startPoint x: 771, startPoint y: 275, endPoint x: 1090, endPoint y: 255, distance: 319.2
click at [1090, 255] on div "If True If False If True If False If True If False Wait for 1m Send Message For…" at bounding box center [846, 304] width 1368 height 526
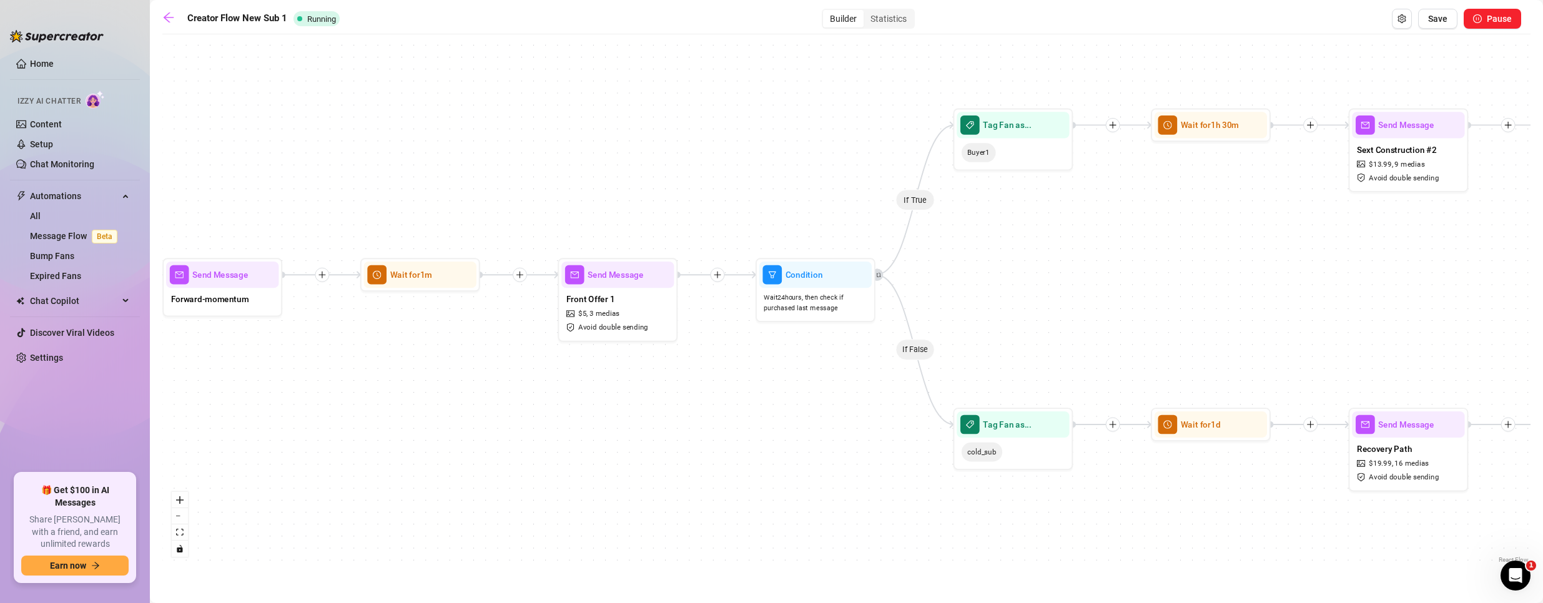
drag, startPoint x: 1029, startPoint y: 365, endPoint x: 1302, endPoint y: 330, distance: 275.8
click at [1483, 341] on div "If True If False If True If False If True If False Wait for 1m Send Message For…" at bounding box center [846, 304] width 1368 height 526
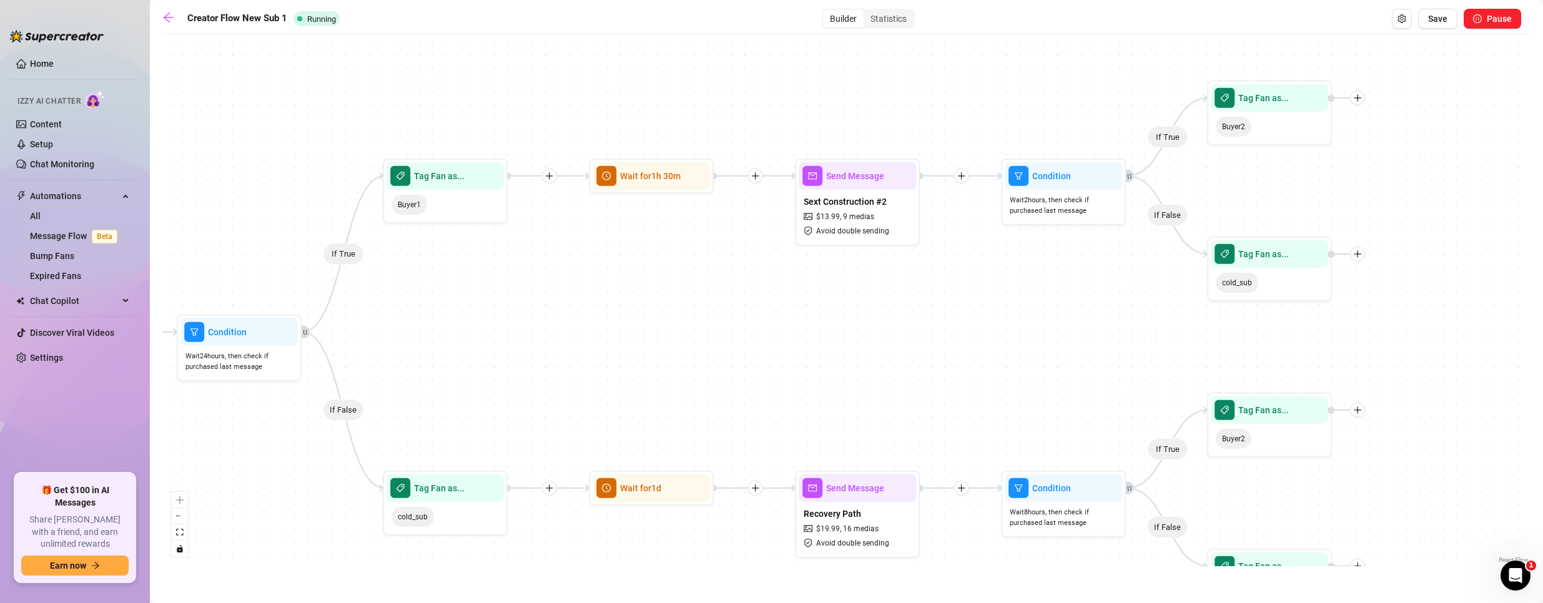
drag, startPoint x: 911, startPoint y: 463, endPoint x: 632, endPoint y: 363, distance: 296.8
click at [633, 364] on div "If True If False If True If False If True If False Wait for 1m Send Message For…" at bounding box center [846, 304] width 1368 height 526
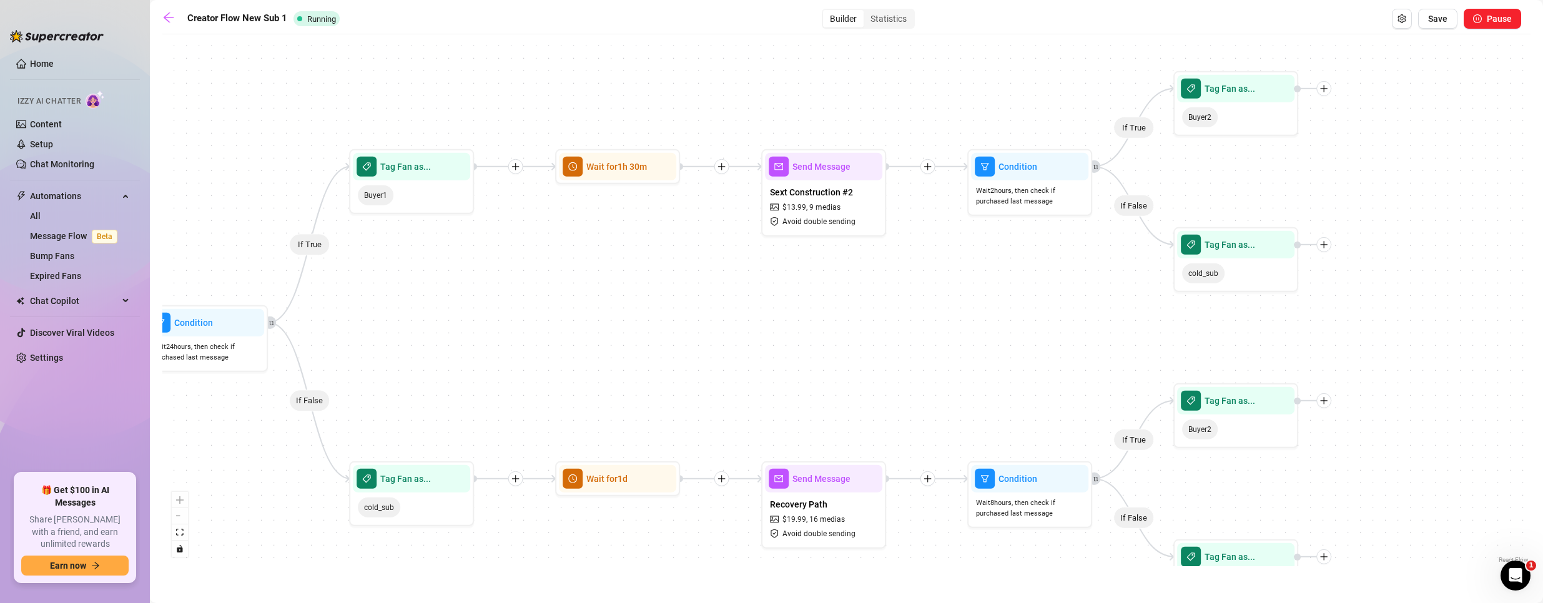
drag, startPoint x: 473, startPoint y: 302, endPoint x: 426, endPoint y: 299, distance: 46.9
click at [426, 299] on div "If True If False If True If False If True If False Wait for 1m Send Message For…" at bounding box center [846, 304] width 1368 height 526
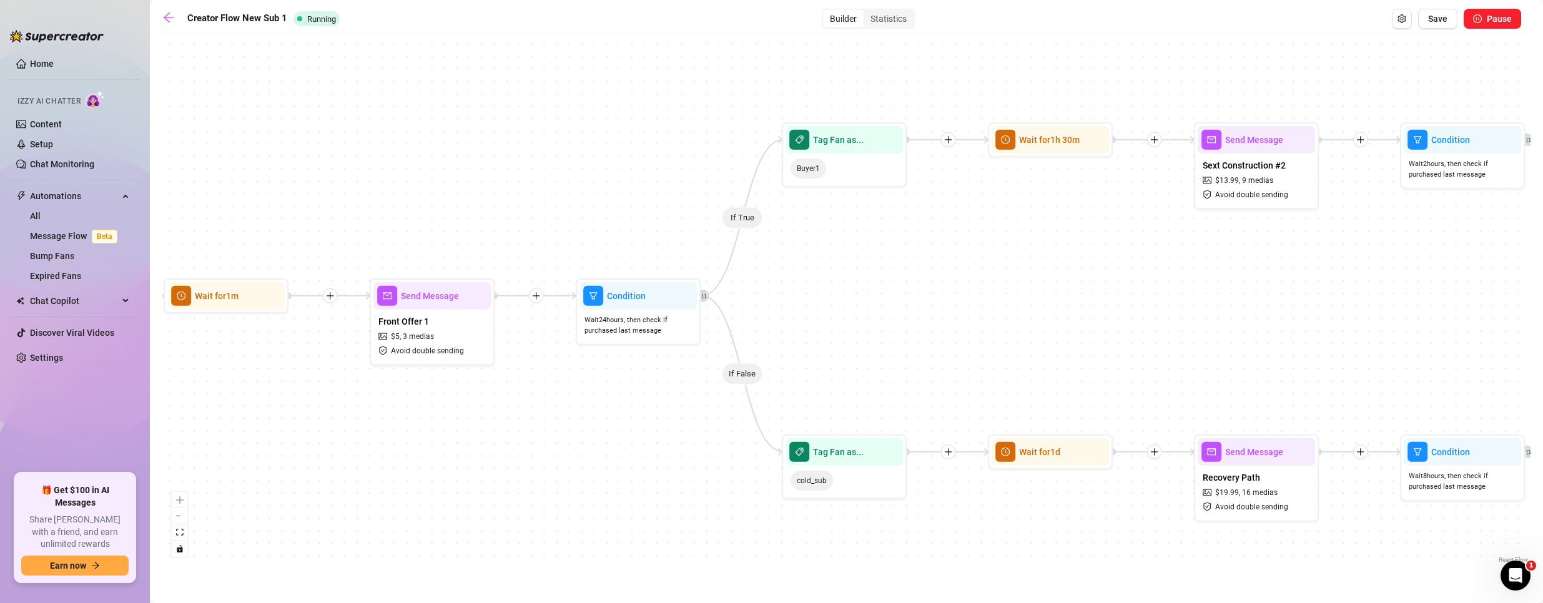
drag, startPoint x: 985, startPoint y: 354, endPoint x: 1447, endPoint y: 326, distance: 463.0
click at [1447, 326] on div "If True If False If True If False If True If False Wait for 1m Send Message For…" at bounding box center [846, 304] width 1368 height 526
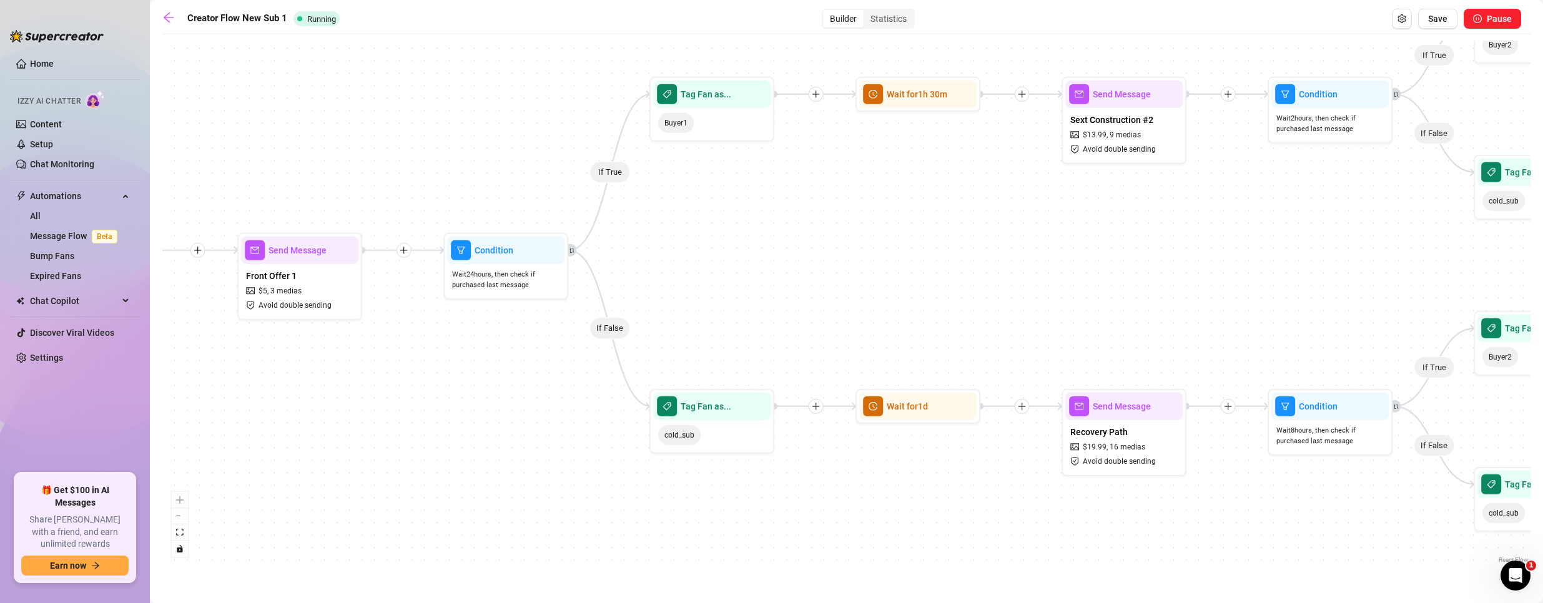
drag, startPoint x: 916, startPoint y: 238, endPoint x: 542, endPoint y: 118, distance: 392.3
click at [542, 118] on div "If True If False If True If False If True If False Wait for 1m Send Message For…" at bounding box center [846, 304] width 1368 height 526
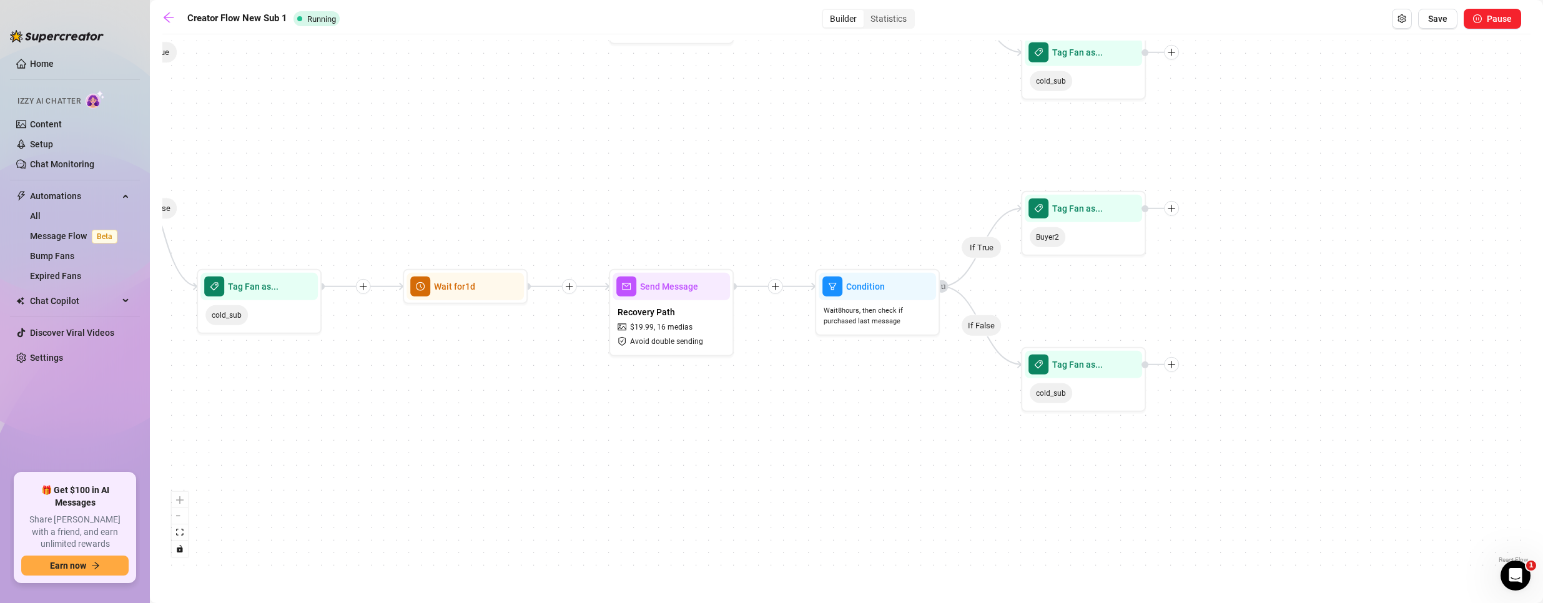
drag, startPoint x: 589, startPoint y: 405, endPoint x: 445, endPoint y: 388, distance: 144.6
click at [445, 388] on div "If True If False If True If False If True If False Wait for 1m Send Message For…" at bounding box center [846, 304] width 1368 height 526
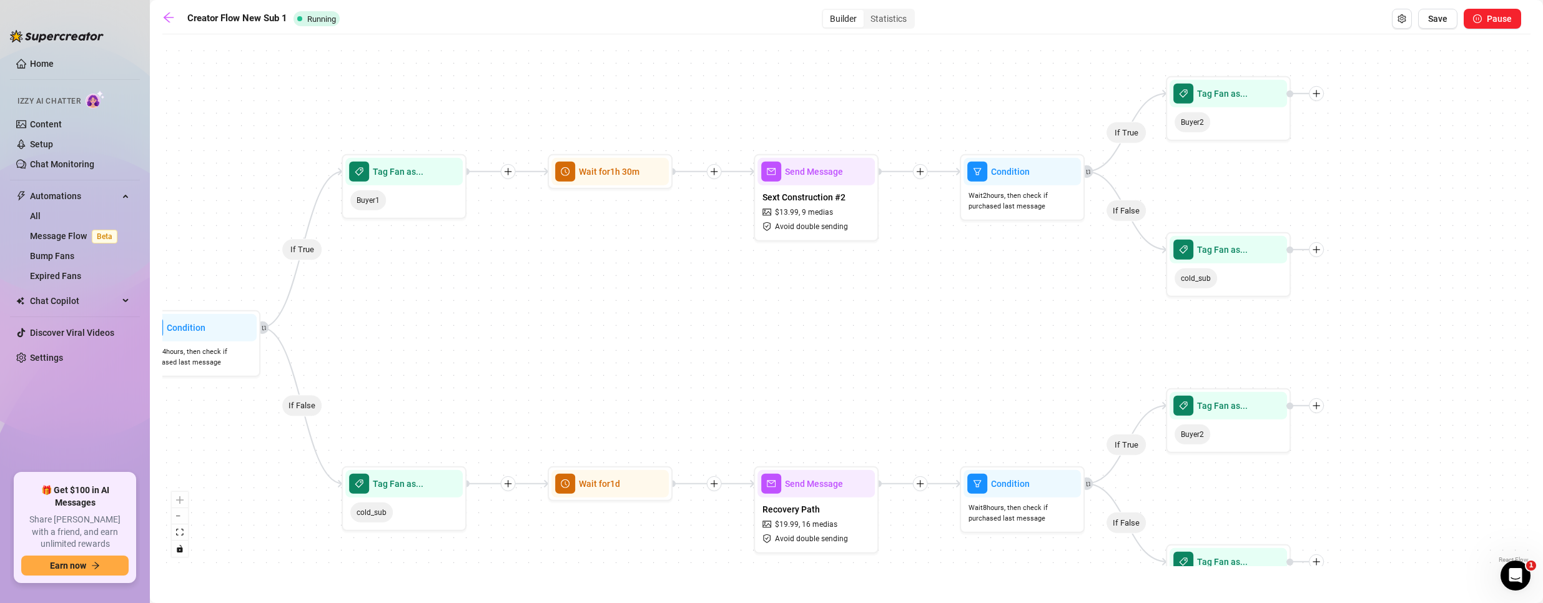
drag, startPoint x: 786, startPoint y: 385, endPoint x: 957, endPoint y: 581, distance: 259.9
click at [971, 588] on main "Creator Flow New Sub 1 Running Builder Statistics Save Pause If True If False I…" at bounding box center [846, 301] width 1393 height 603
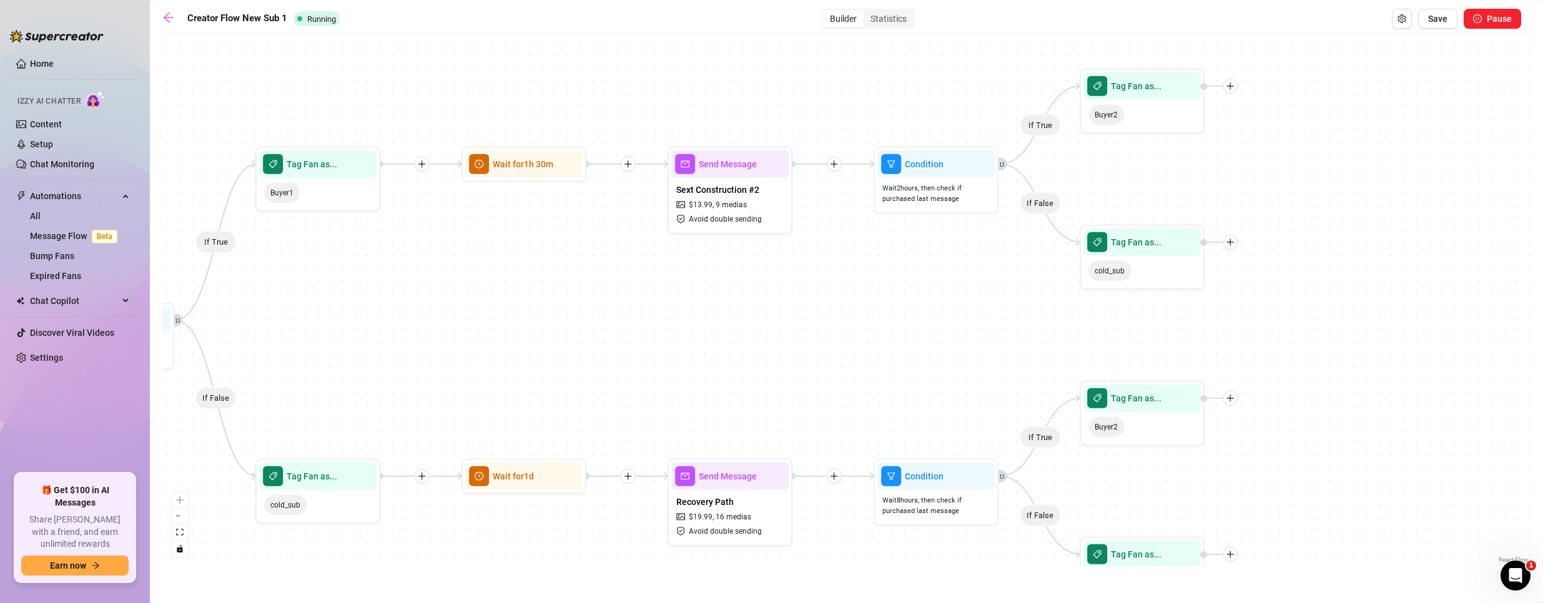
drag, startPoint x: 367, startPoint y: 310, endPoint x: 339, endPoint y: 307, distance: 28.3
click at [339, 307] on div "If True If False If True If False If True If False Wait for 1m Send Message For…" at bounding box center [846, 304] width 1368 height 526
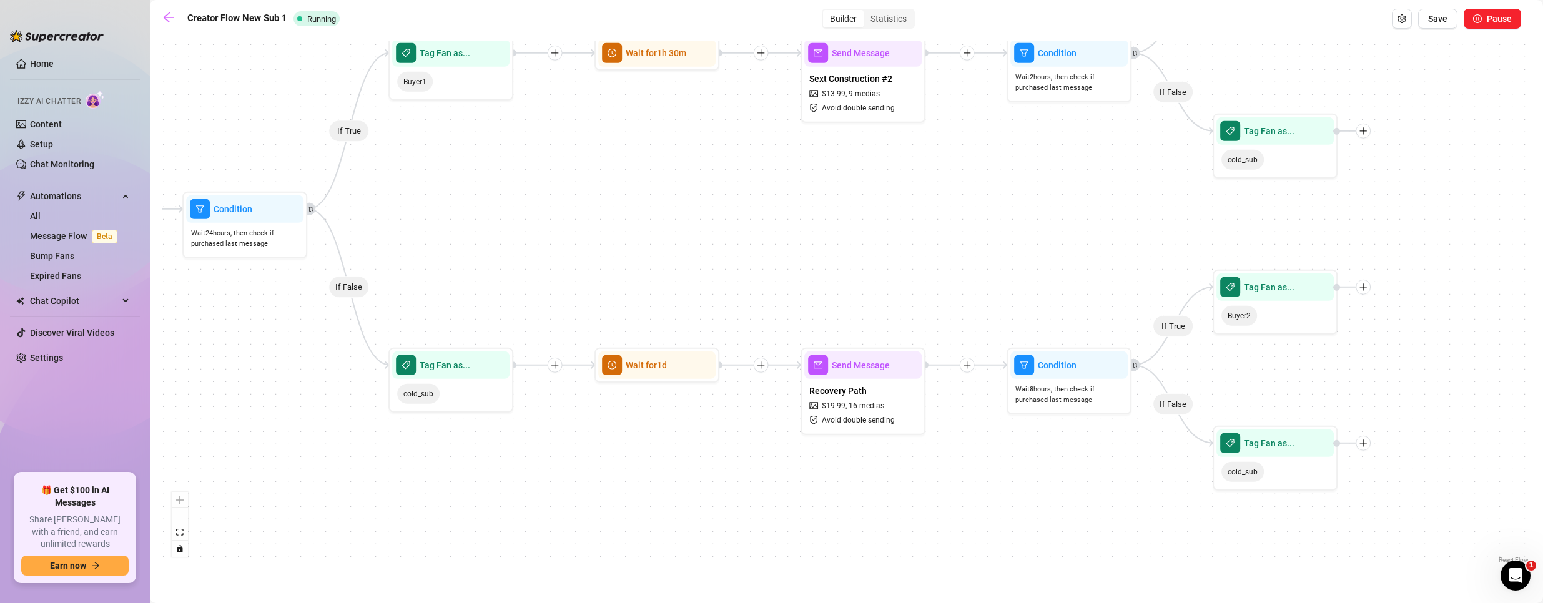
drag, startPoint x: 913, startPoint y: 309, endPoint x: 1047, endPoint y: 197, distance: 174.7
click at [1047, 197] on div "If True If False If True If False If True If False Wait for 1m Send Message For…" at bounding box center [846, 304] width 1368 height 526
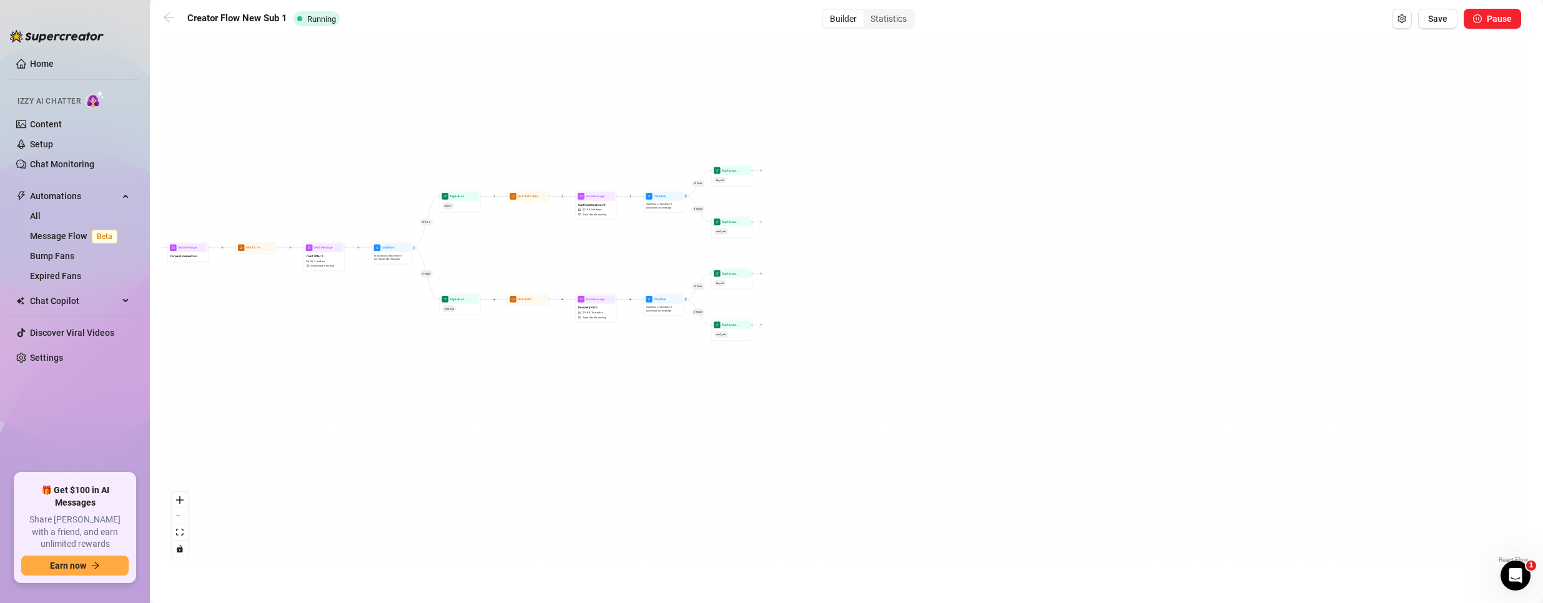
click at [162, 11] on icon "arrow-left" at bounding box center [168, 17] width 12 height 12
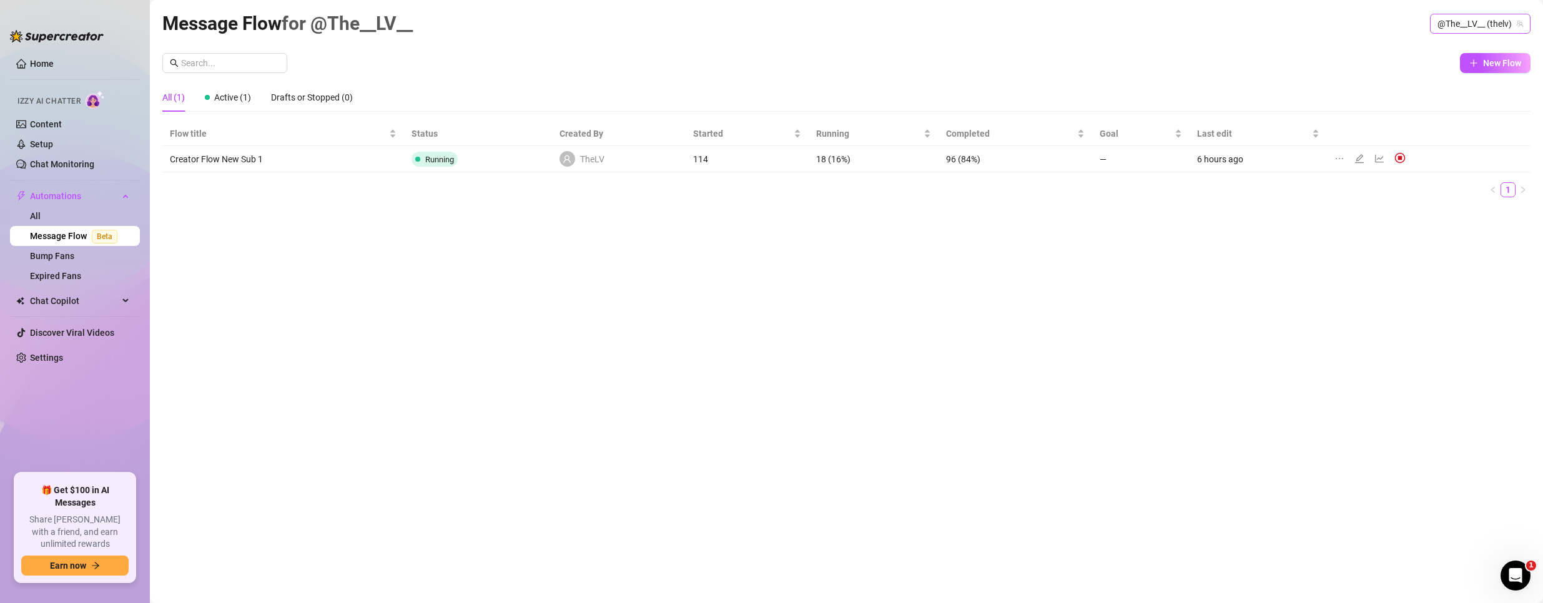
click at [1513, 25] on span "@The__LV__ (thelv)" at bounding box center [1481, 23] width 86 height 19
click at [1428, 67] on span "Bubble" at bounding box center [1429, 71] width 27 height 14
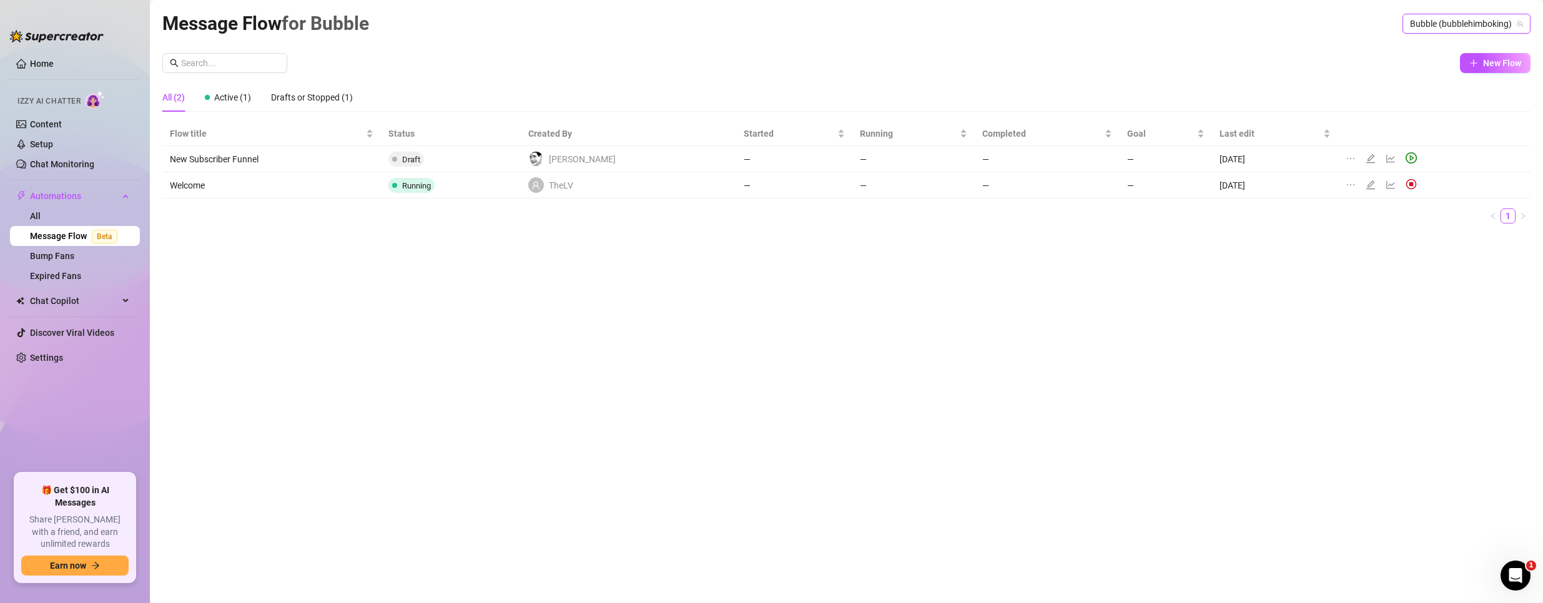
click at [1346, 184] on icon "ellipsis" at bounding box center [1351, 185] width 10 height 10
drag, startPoint x: 1265, startPoint y: 246, endPoint x: 1325, endPoint y: 208, distance: 71.0
click at [1265, 246] on div "Message Flow for Bubble Bubble (bubblehimboking) New Flow All (2) Active (1) Dr…" at bounding box center [846, 287] width 1368 height 557
click at [1367, 184] on icon "edit" at bounding box center [1371, 184] width 9 height 9
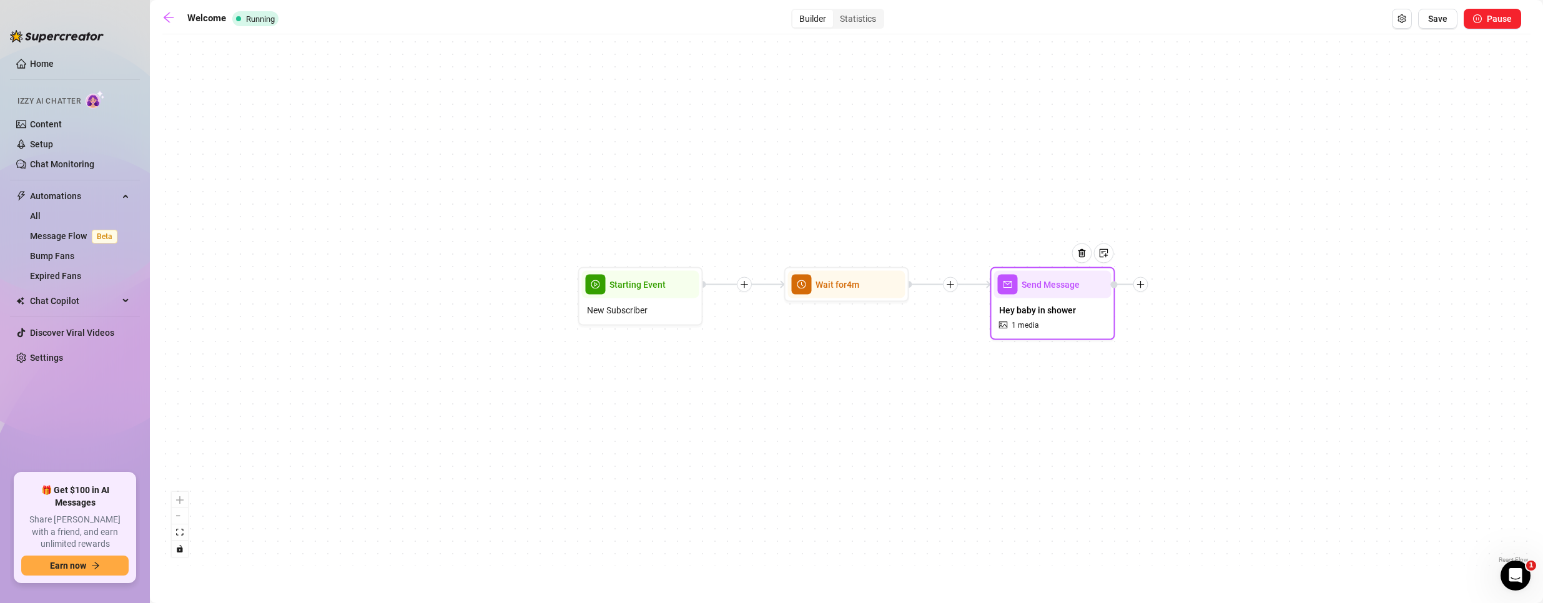
click at [1067, 320] on div "Hey baby in shower 1 media" at bounding box center [1052, 318] width 117 height 38
type textarea "Hey baby! Welcome to my OF."
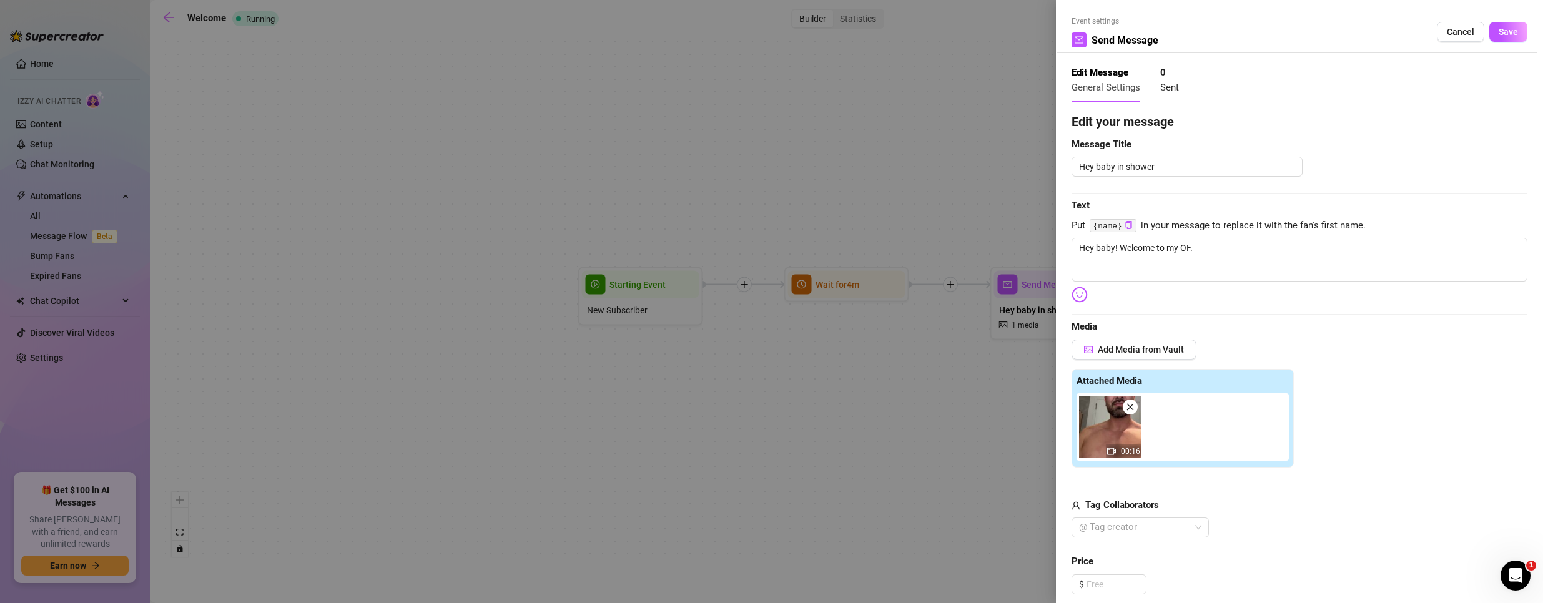
click at [800, 450] on div at bounding box center [771, 301] width 1543 height 603
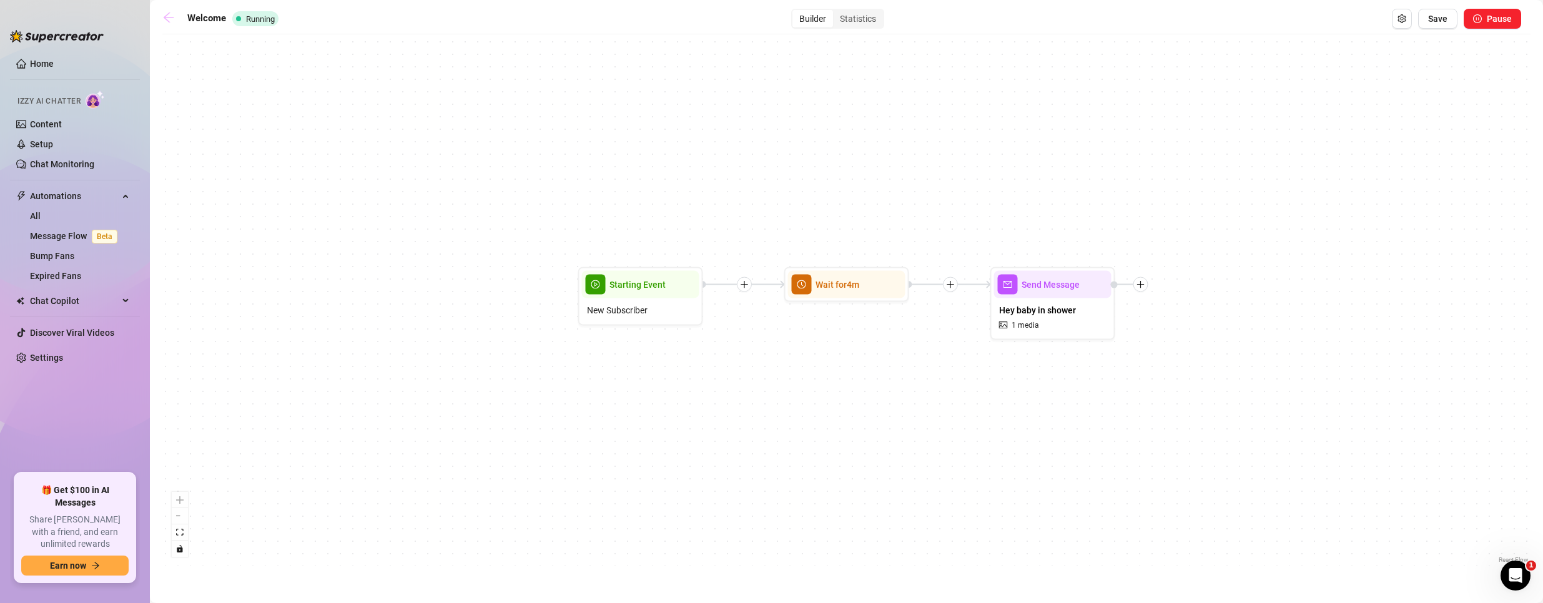
click at [167, 19] on icon "arrow-left" at bounding box center [168, 17] width 12 height 12
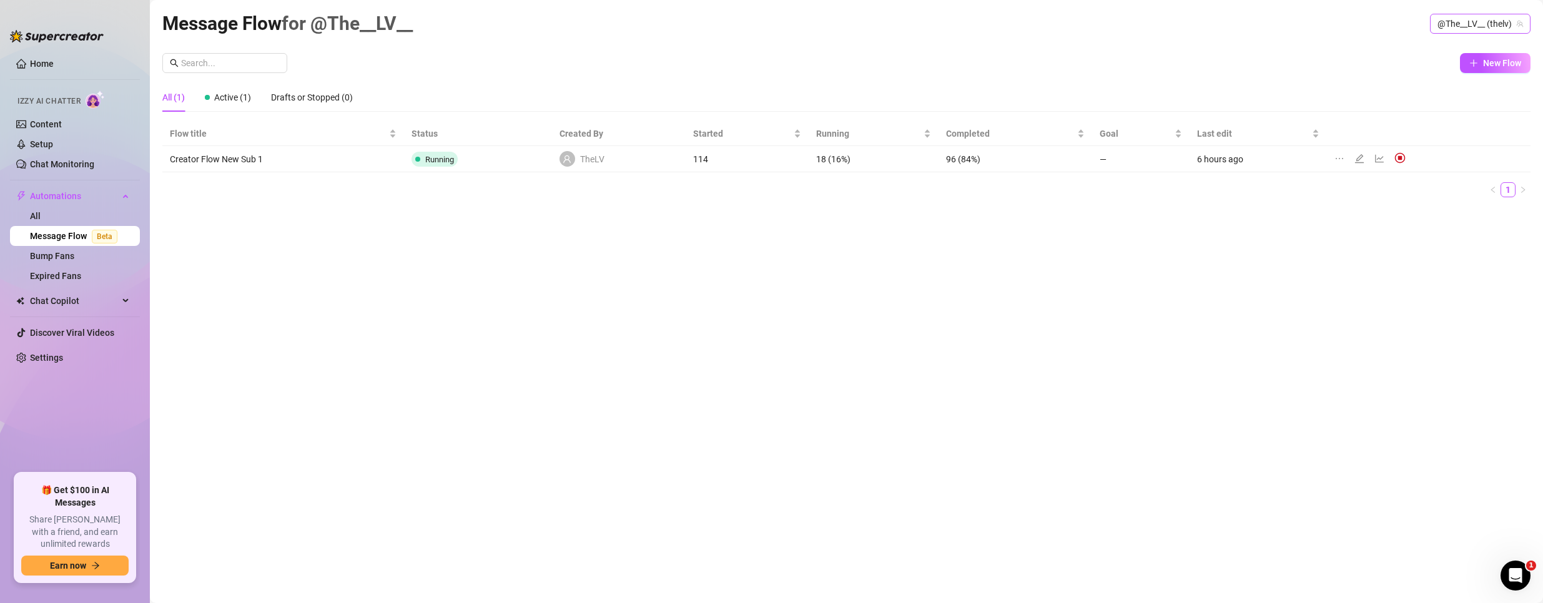
click at [1456, 27] on span "@The__LV__ (thelv)" at bounding box center [1481, 23] width 86 height 19
click at [1444, 69] on div "Bubble ( bubblehimboking )" at bounding box center [1458, 70] width 125 height 15
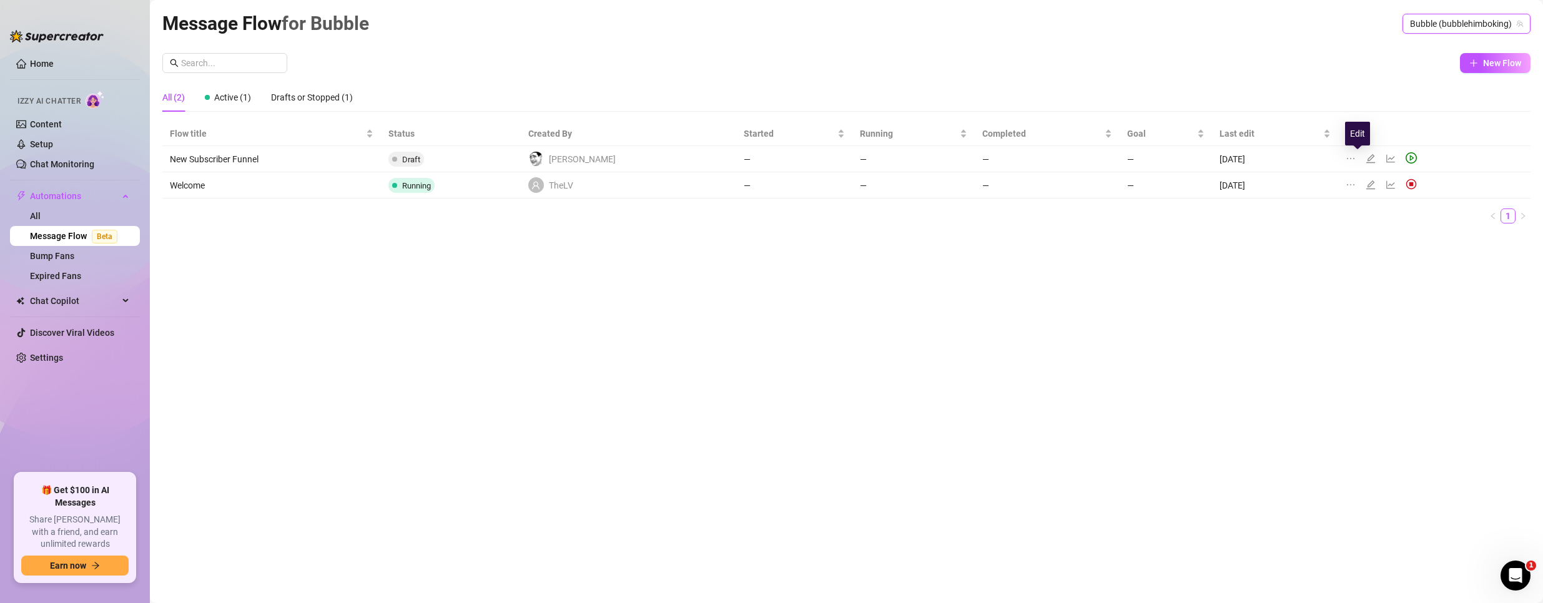
click at [1366, 154] on icon "edit" at bounding box center [1371, 159] width 10 height 10
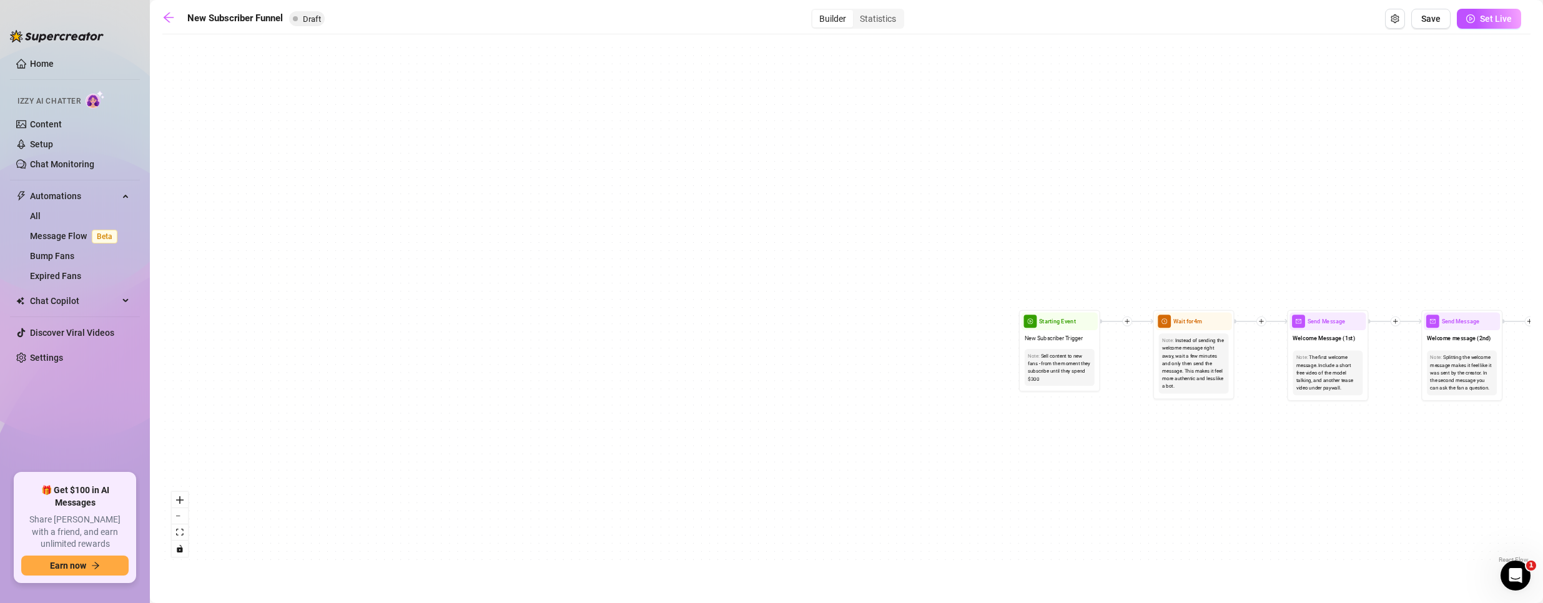
drag, startPoint x: 492, startPoint y: 447, endPoint x: 1366, endPoint y: 468, distance: 874.7
click at [1411, 491] on div "If True If True If True If False If False If False If True If False Merge Merge…" at bounding box center [846, 304] width 1368 height 526
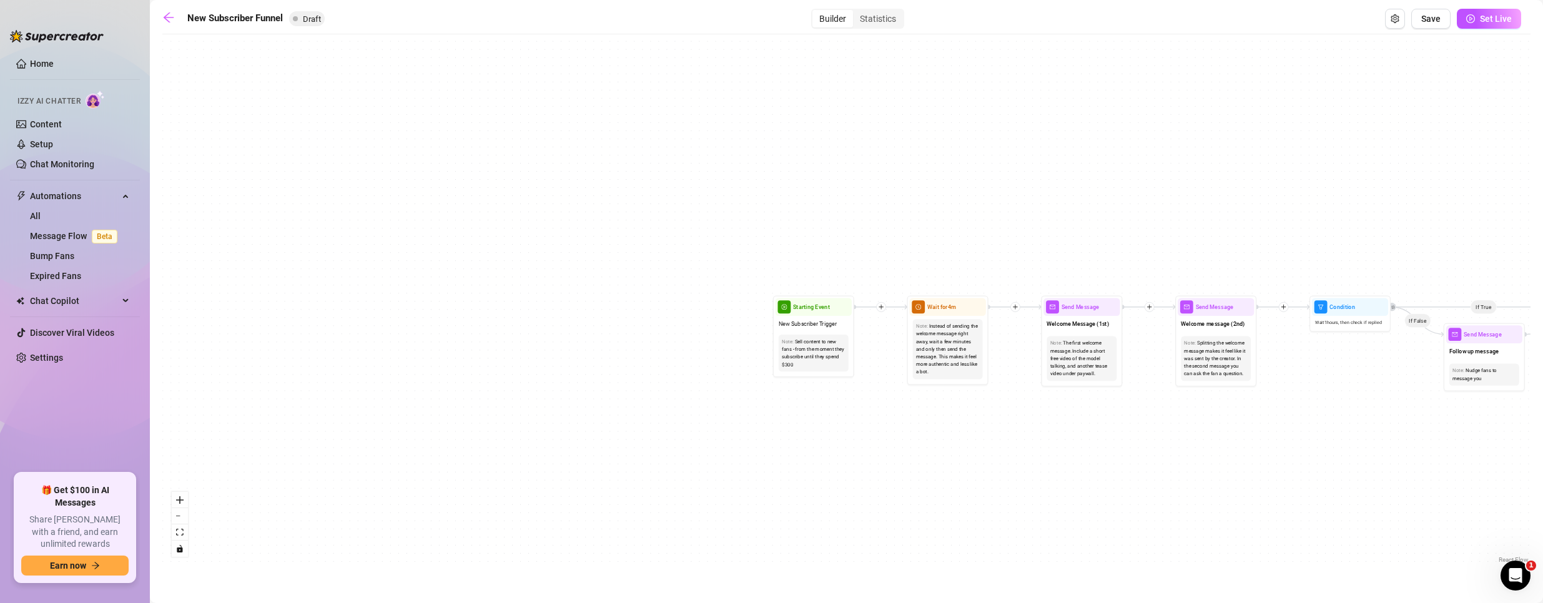
drag, startPoint x: 1021, startPoint y: 452, endPoint x: 931, endPoint y: 438, distance: 91.0
click at [931, 438] on div "If True If True If True If False If False If False If True If False Merge Merge…" at bounding box center [846, 304] width 1368 height 526
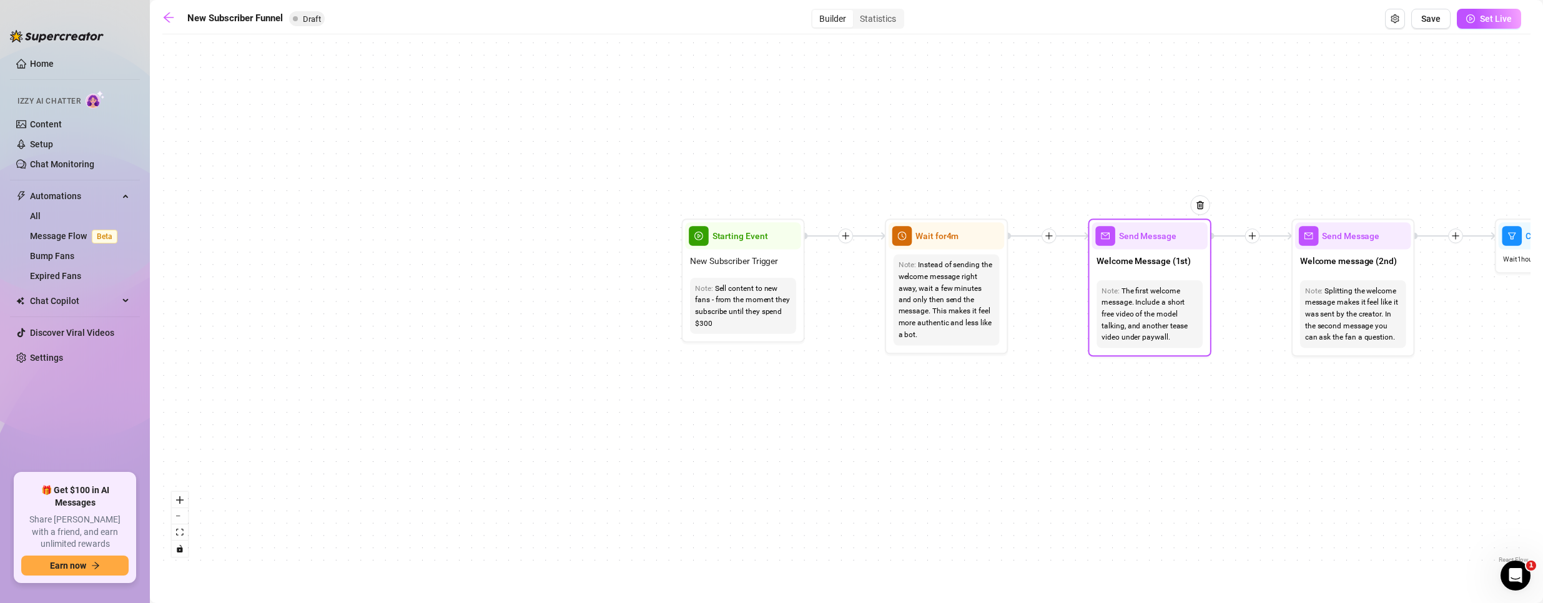
click at [1152, 315] on div "The first welcome message. Include a short free video of the model talking, and…" at bounding box center [1150, 314] width 96 height 58
click at [1164, 275] on div "Note: The first welcome message. Include a short free video of the model talkin…" at bounding box center [1150, 314] width 116 height 78
type textarea "First part of the welcome message"
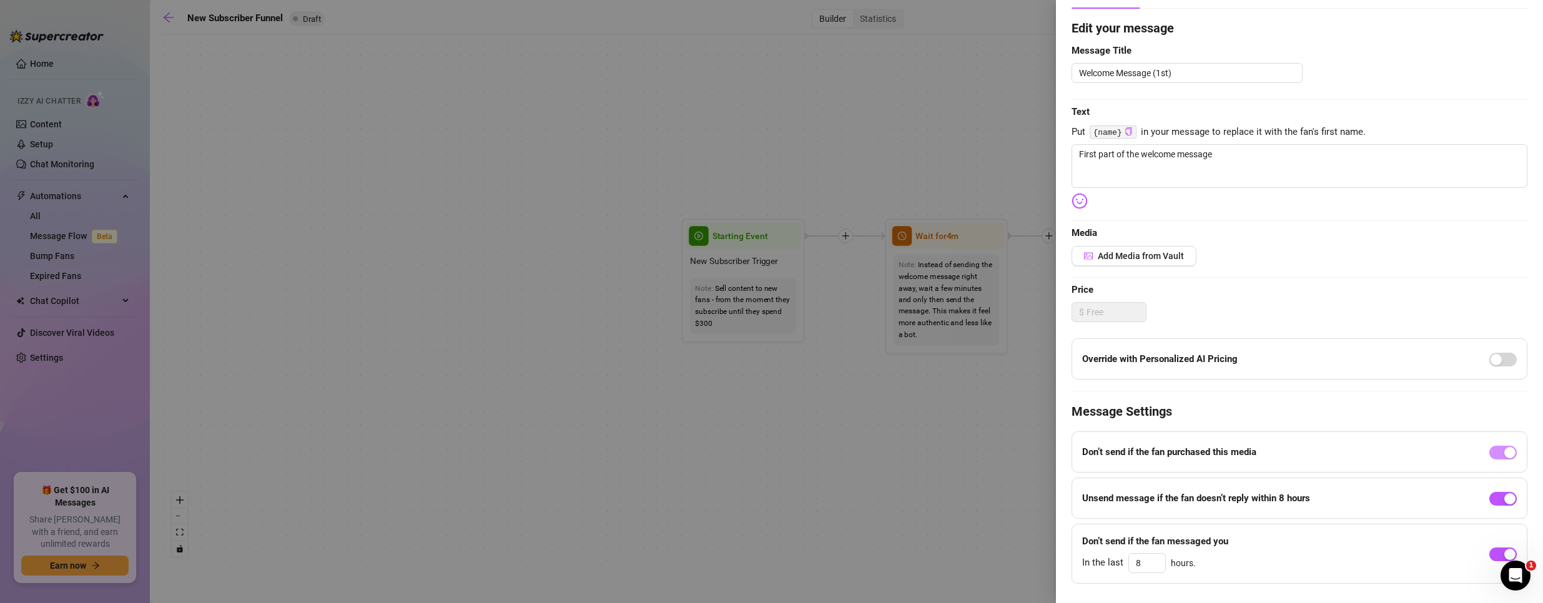
scroll to position [121, 0]
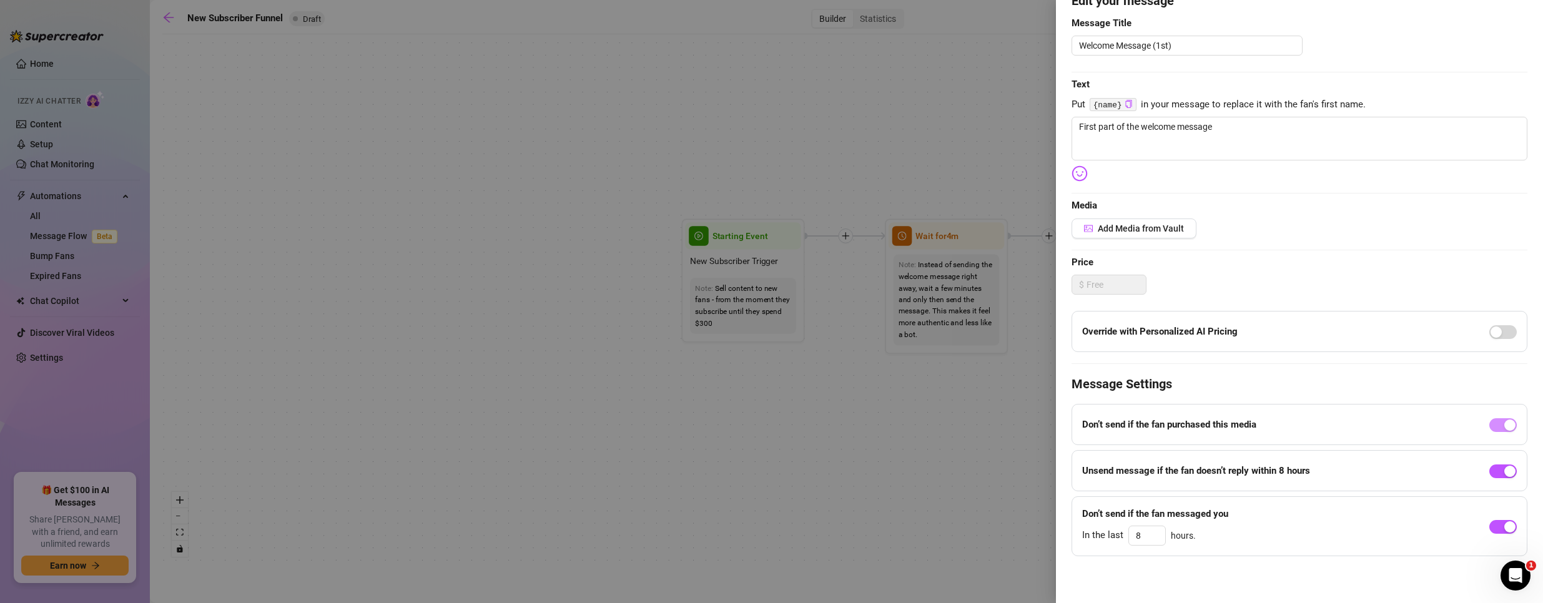
click at [863, 384] on div at bounding box center [771, 301] width 1543 height 603
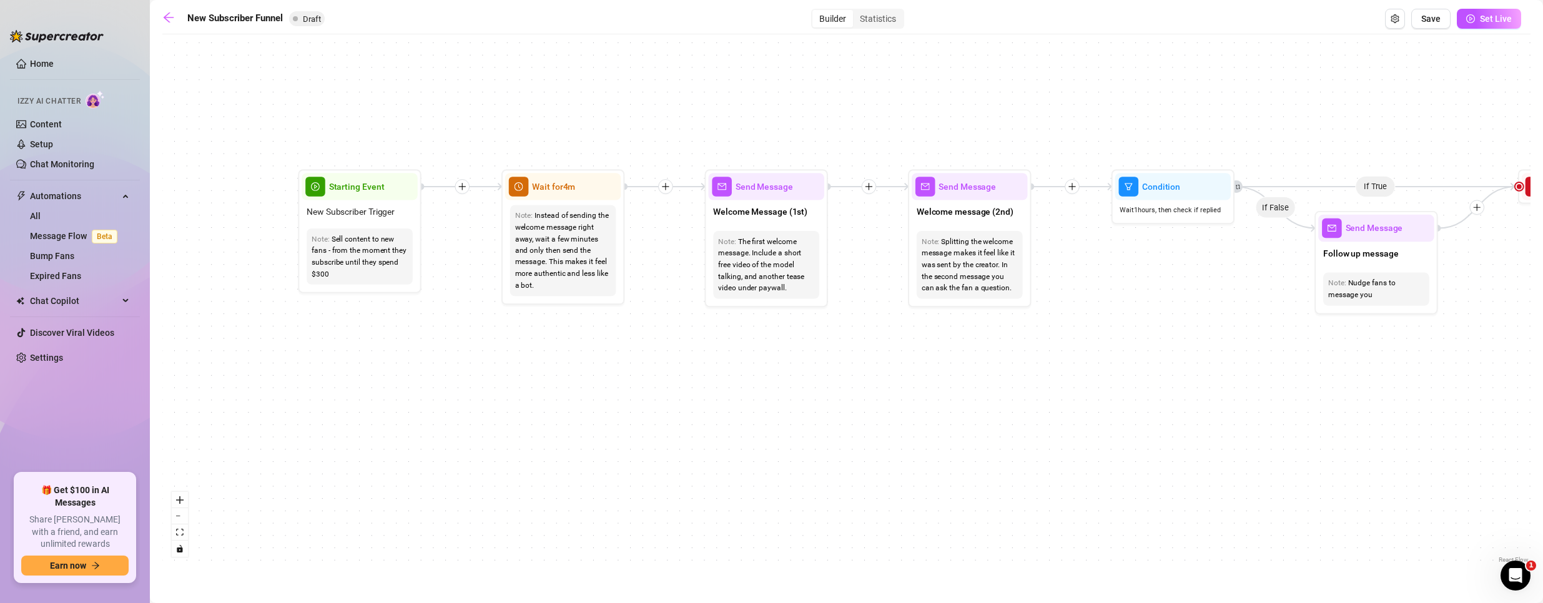
drag, startPoint x: 1010, startPoint y: 418, endPoint x: 615, endPoint y: 382, distance: 397.1
click at [615, 382] on div "If True If True If True If False If False If False If True If False Merge Merge…" at bounding box center [846, 304] width 1368 height 526
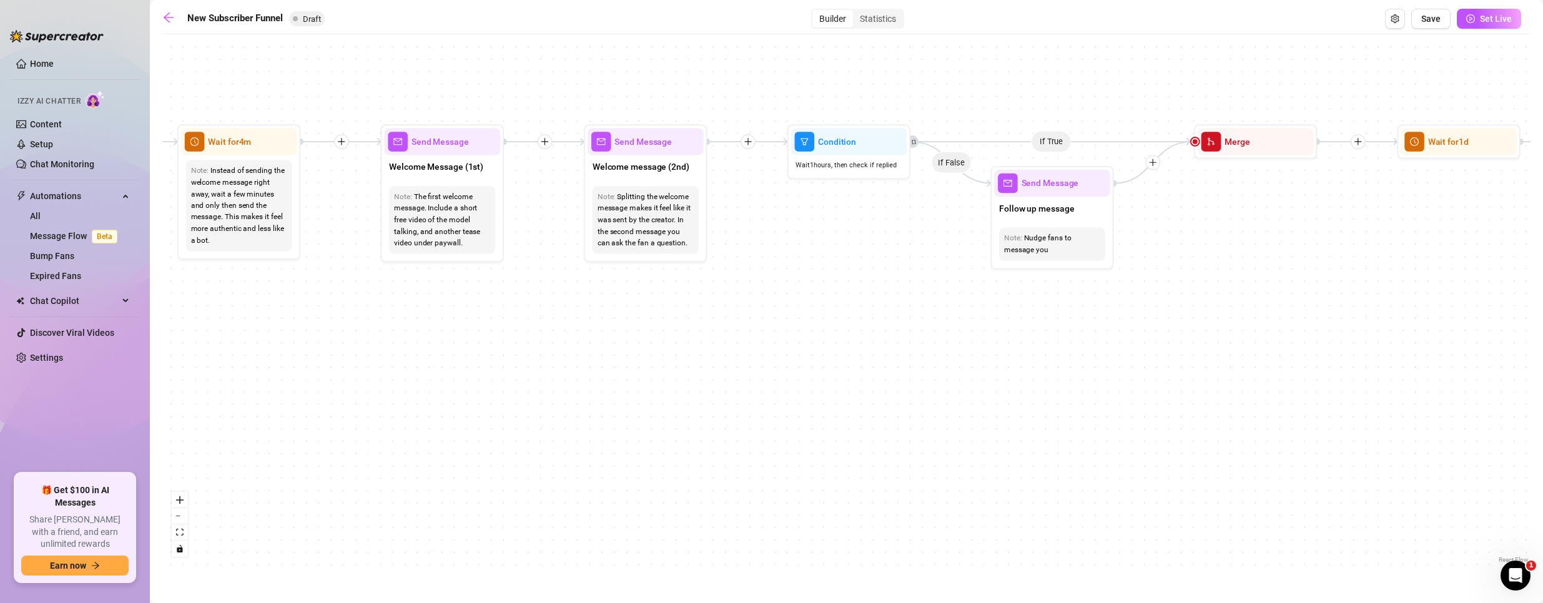
drag, startPoint x: 789, startPoint y: 383, endPoint x: 537, endPoint y: 343, distance: 255.5
click at [384, 320] on div "If True If True If True If False If False If False If True If False Merge Merge…" at bounding box center [846, 304] width 1368 height 526
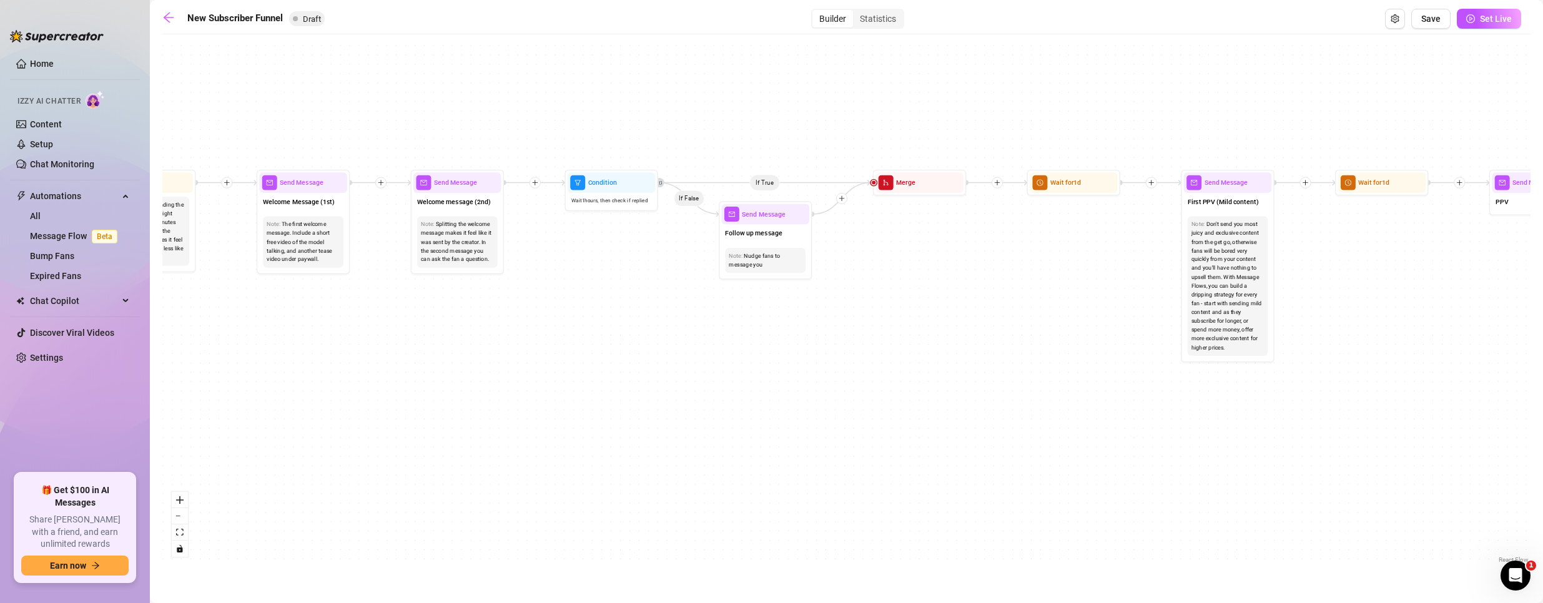
drag, startPoint x: 1133, startPoint y: 342, endPoint x: 836, endPoint y: 350, distance: 297.4
click at [836, 350] on div "If True If True If True If False If False If False If True If False Merge Merge…" at bounding box center [846, 304] width 1368 height 526
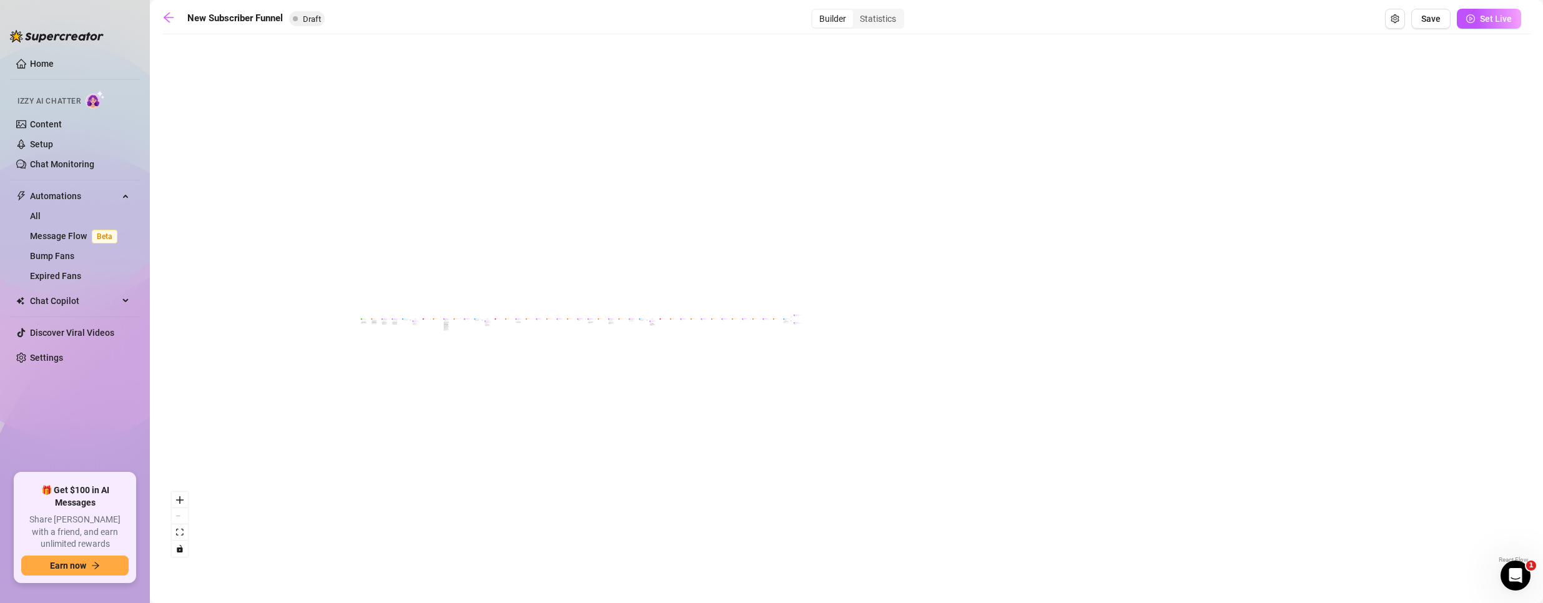
drag, startPoint x: 1269, startPoint y: 383, endPoint x: 530, endPoint y: 383, distance: 738.9
click at [530, 383] on div "If True If True If True If False If False If False If True If False Merge Merge…" at bounding box center [846, 304] width 1368 height 526
drag, startPoint x: 531, startPoint y: 400, endPoint x: 911, endPoint y: 398, distance: 380.4
click at [913, 407] on div "If True If True If True If False If False If False If True If False Merge Merge…" at bounding box center [846, 304] width 1368 height 526
drag, startPoint x: 1082, startPoint y: 368, endPoint x: 819, endPoint y: 441, distance: 272.3
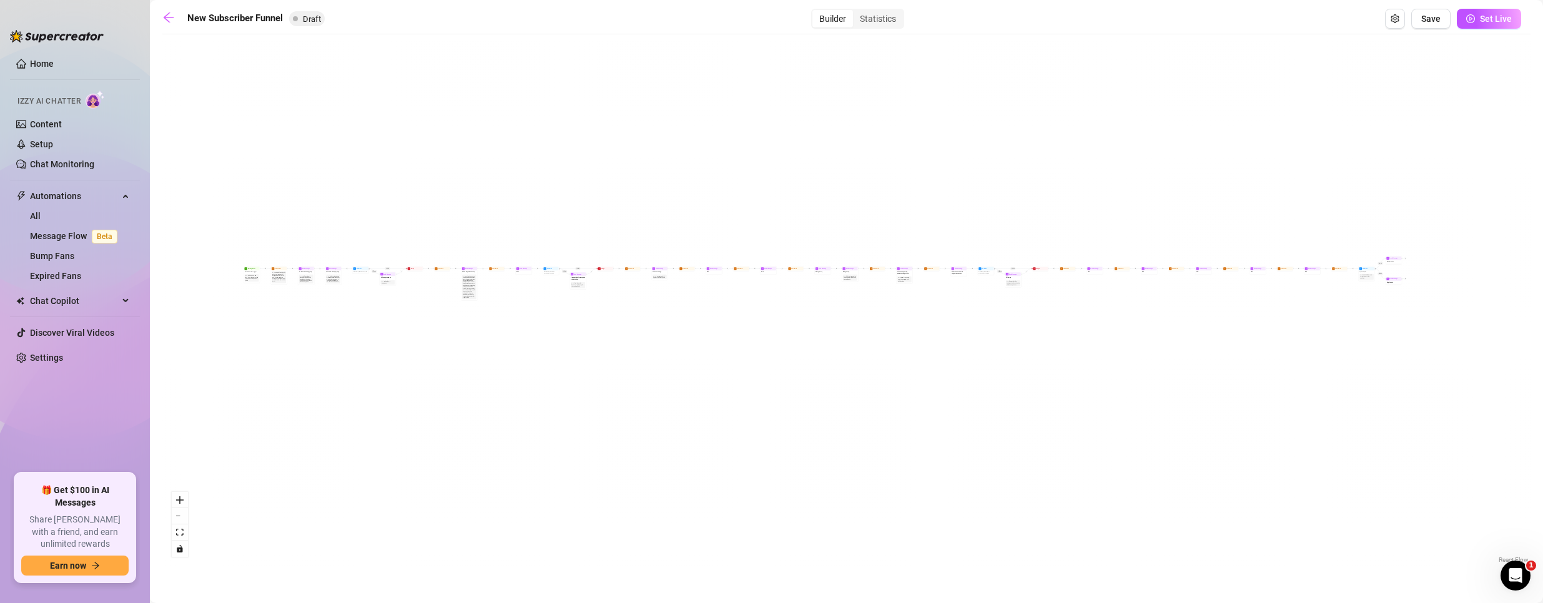
click at [819, 441] on div "If True If True If True If False If False If False If True If False Merge Merge…" at bounding box center [846, 304] width 1368 height 526
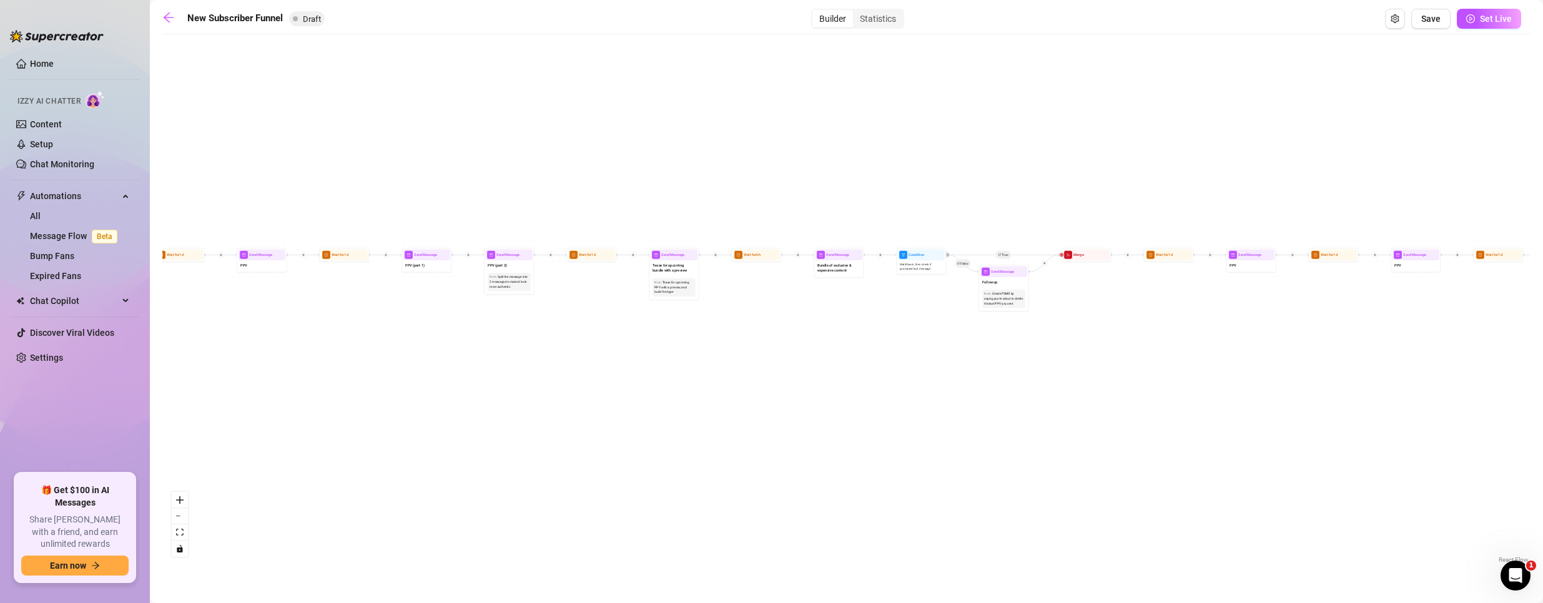
drag, startPoint x: 992, startPoint y: 273, endPoint x: 837, endPoint y: 517, distance: 289.5
click at [838, 523] on div "If True If True If True If False If False If False If True If False Merge Merge…" at bounding box center [846, 304] width 1368 height 526
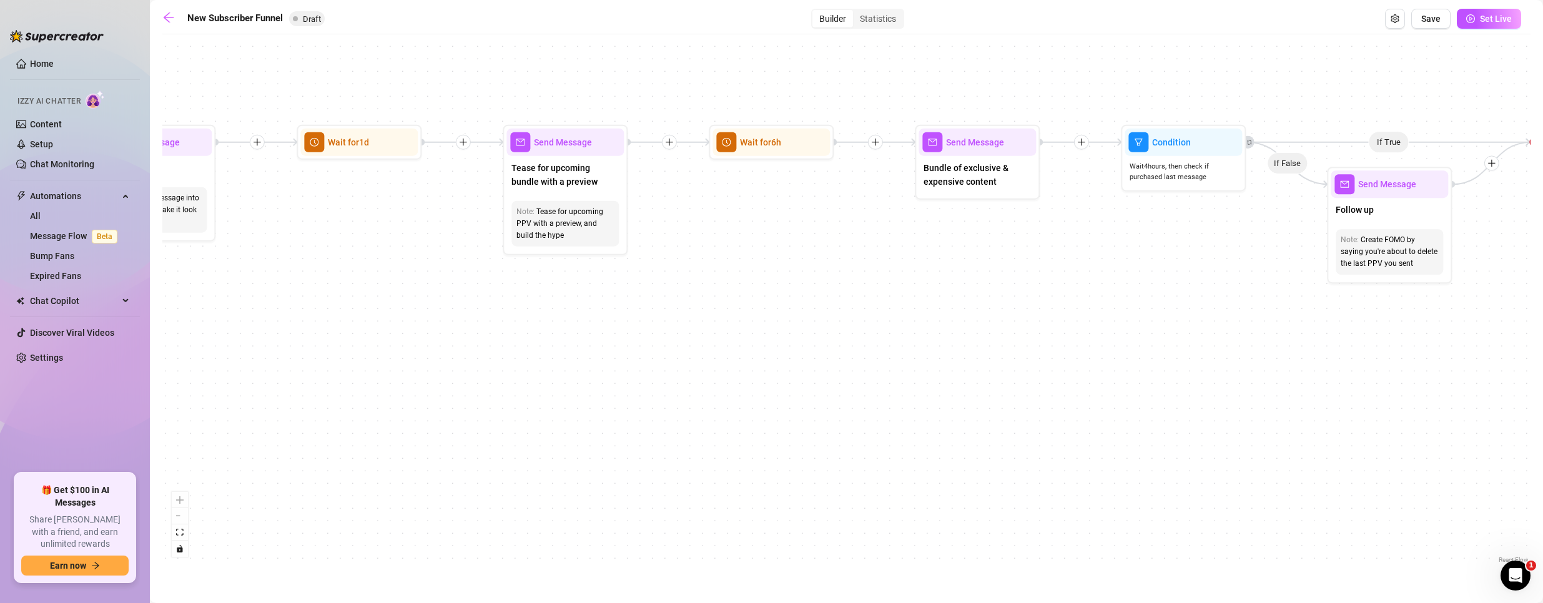
drag, startPoint x: 523, startPoint y: 264, endPoint x: 540, endPoint y: 310, distance: 50.0
click at [540, 310] on div "If True If True If True If False If False If False If True If False Merge Merge…" at bounding box center [846, 304] width 1368 height 526
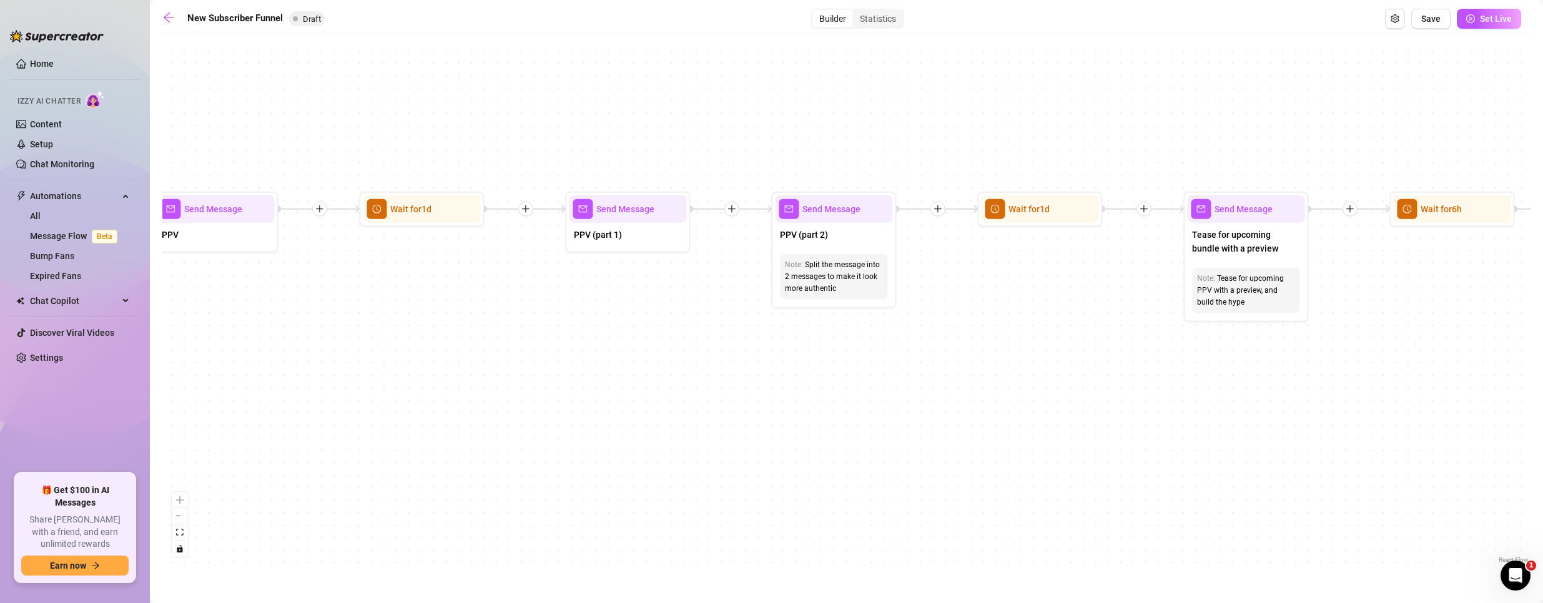
drag, startPoint x: 245, startPoint y: 330, endPoint x: 939, endPoint y: 396, distance: 697.7
click at [939, 396] on div "If True If True If True If False If False If False If True If False Merge Merge…" at bounding box center [846, 304] width 1368 height 526
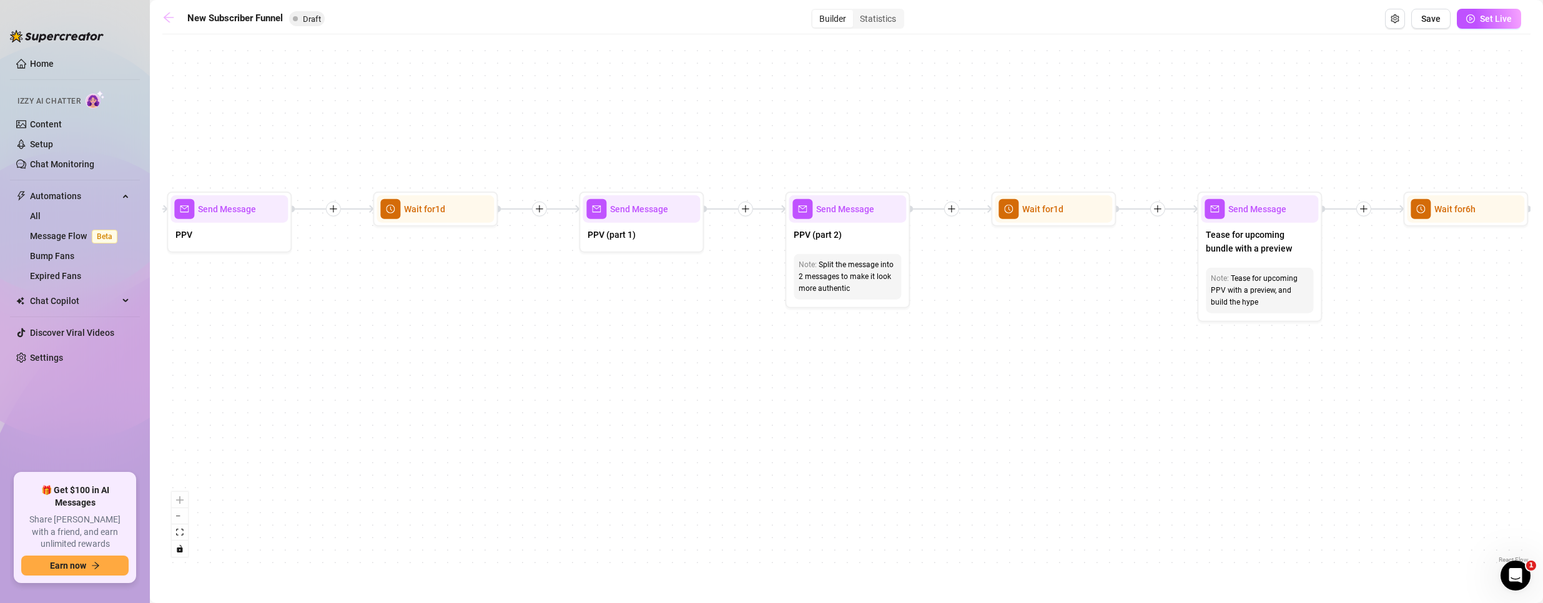
click at [167, 16] on icon "arrow-left" at bounding box center [168, 17] width 12 height 12
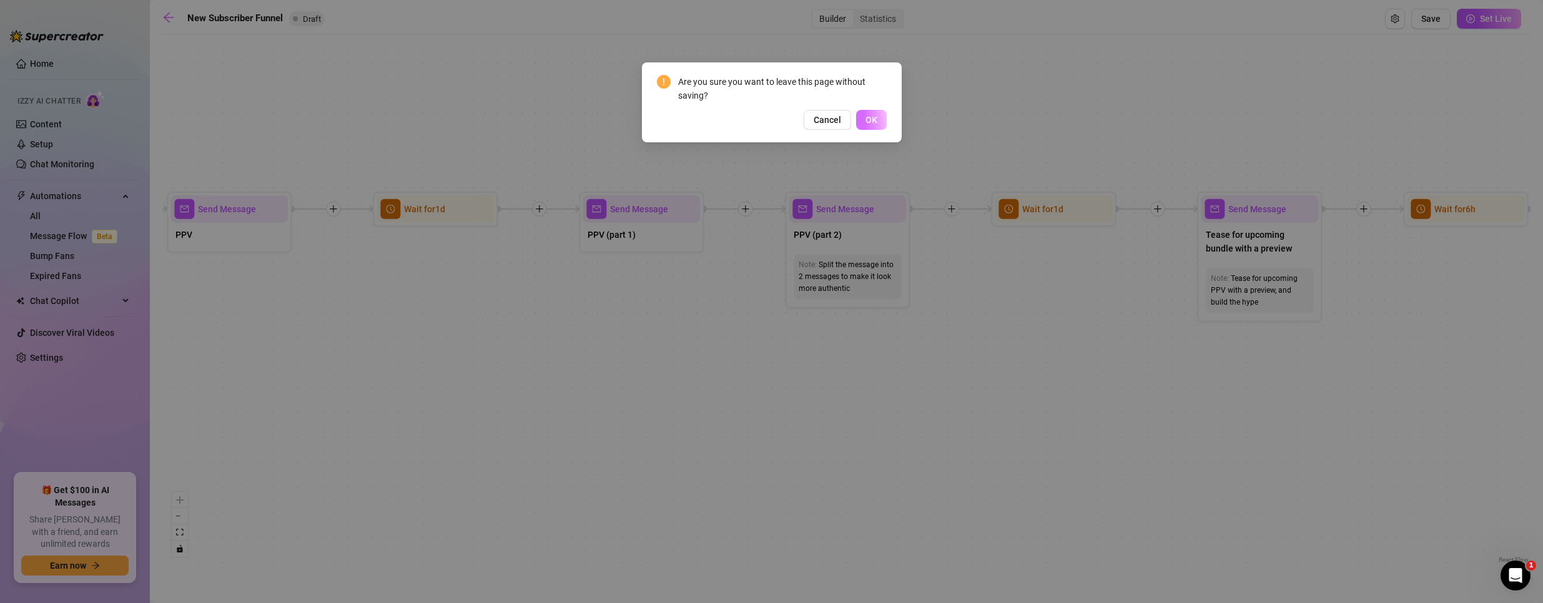
click at [869, 116] on span "OK" at bounding box center [872, 120] width 12 height 10
